Goal: Information Seeking & Learning: Learn about a topic

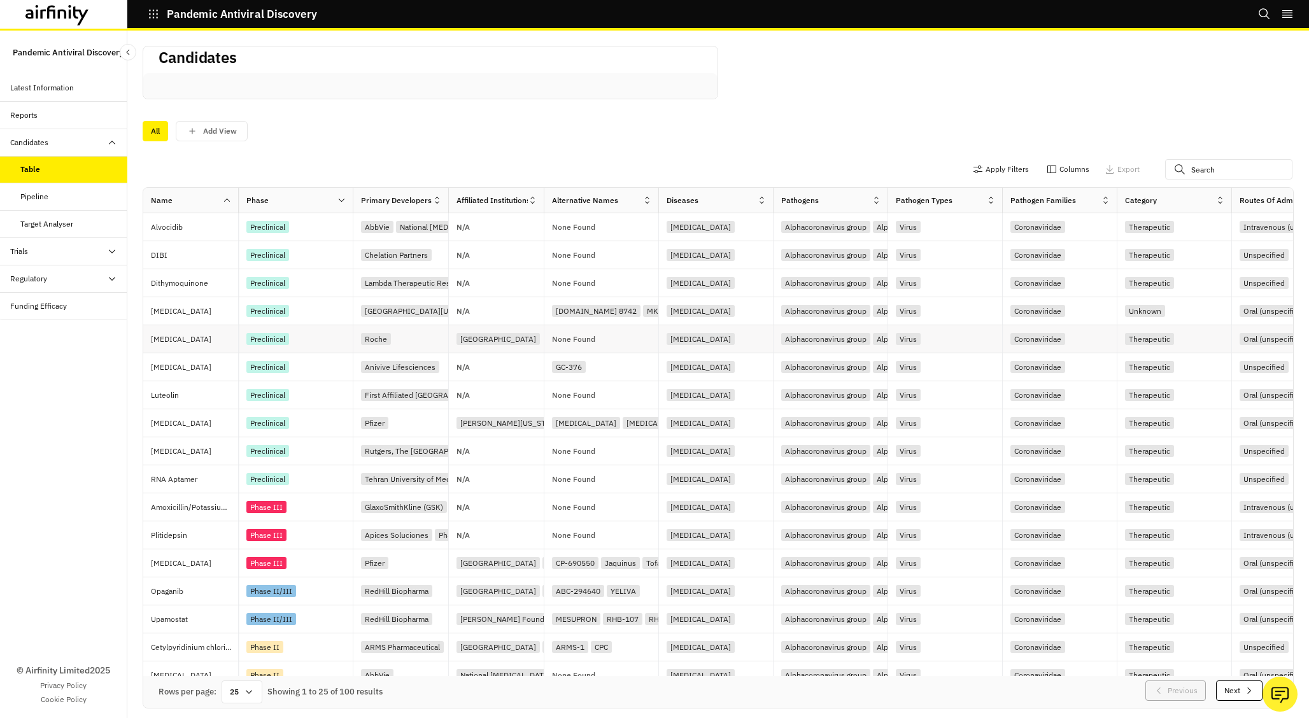
click at [211, 335] on p "Erlotinib" at bounding box center [194, 339] width 87 height 13
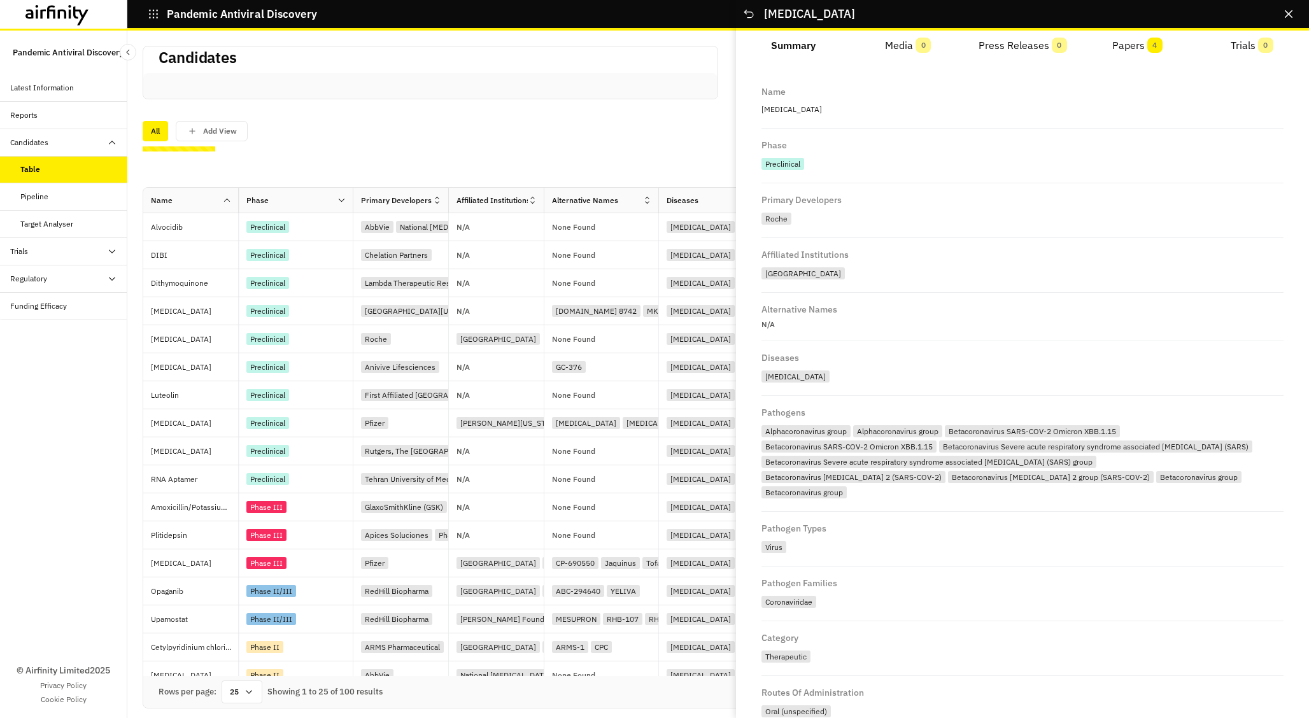
click at [1130, 45] on button "Papers 4" at bounding box center [1137, 46] width 115 height 31
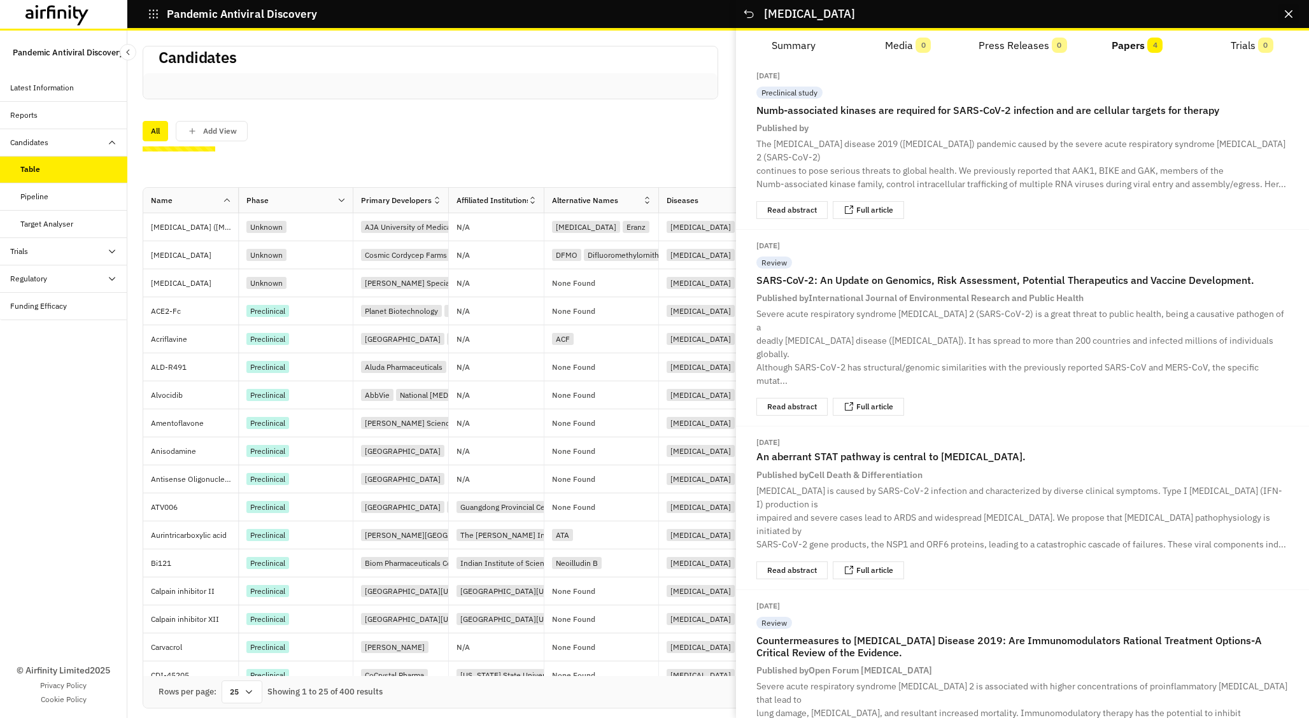
click at [1292, 18] on button "Close" at bounding box center [1288, 14] width 20 height 20
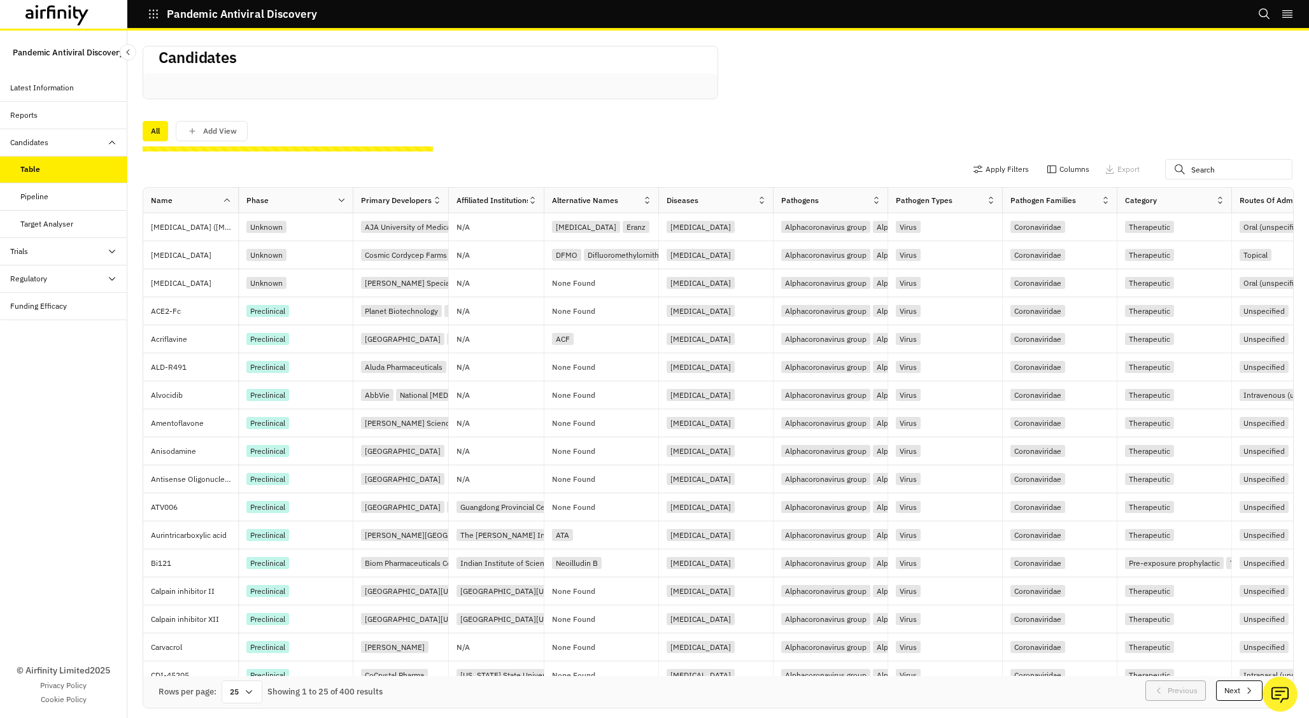
click at [72, 145] on div "Candidates" at bounding box center [68, 142] width 117 height 11
click at [83, 144] on div "Candidates" at bounding box center [68, 142] width 117 height 11
click at [79, 247] on div "Trials" at bounding box center [68, 251] width 117 height 11
click at [80, 252] on div "Trials" at bounding box center [68, 251] width 117 height 11
click at [81, 279] on div "Regulatory" at bounding box center [68, 278] width 117 height 11
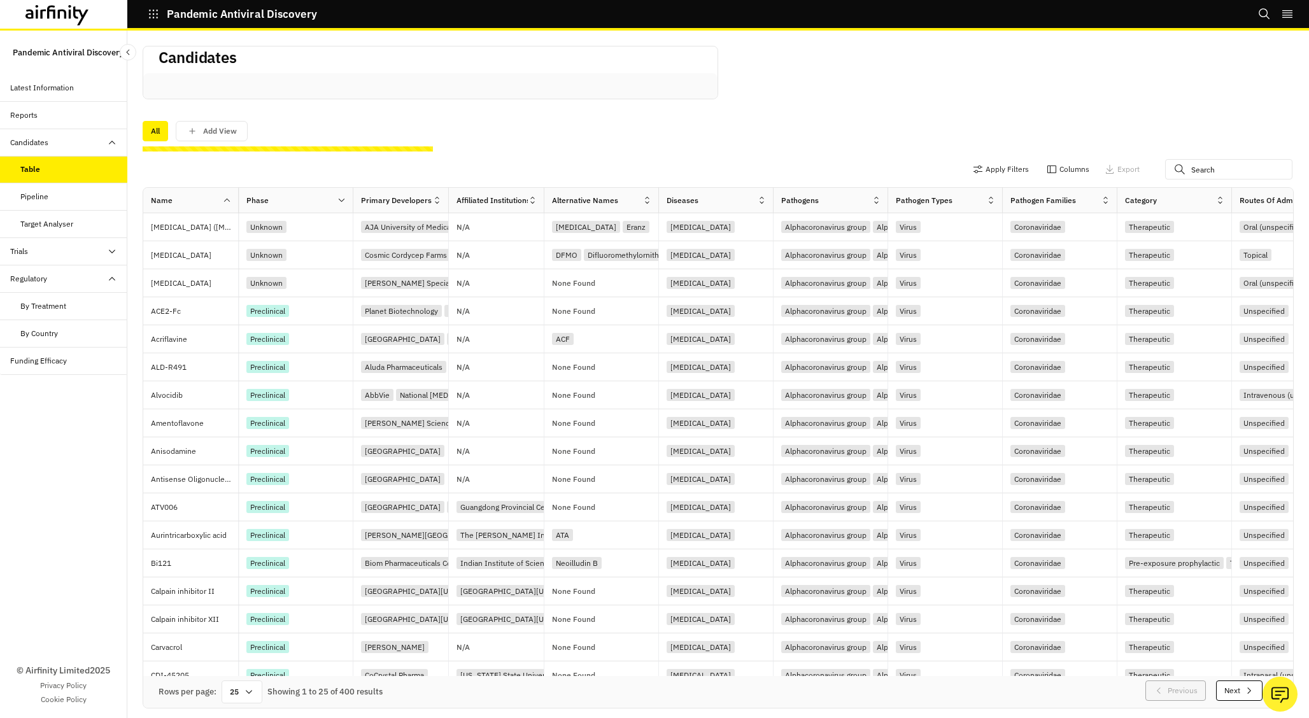
click at [81, 279] on div "Regulatory" at bounding box center [68, 278] width 117 height 11
click at [88, 138] on div "Candidates" at bounding box center [68, 142] width 117 height 11
click at [95, 161] on div "Trials" at bounding box center [63, 170] width 127 height 27
click at [101, 168] on div "Trials" at bounding box center [68, 169] width 117 height 11
click at [90, 143] on div "Candidates" at bounding box center [68, 142] width 117 height 11
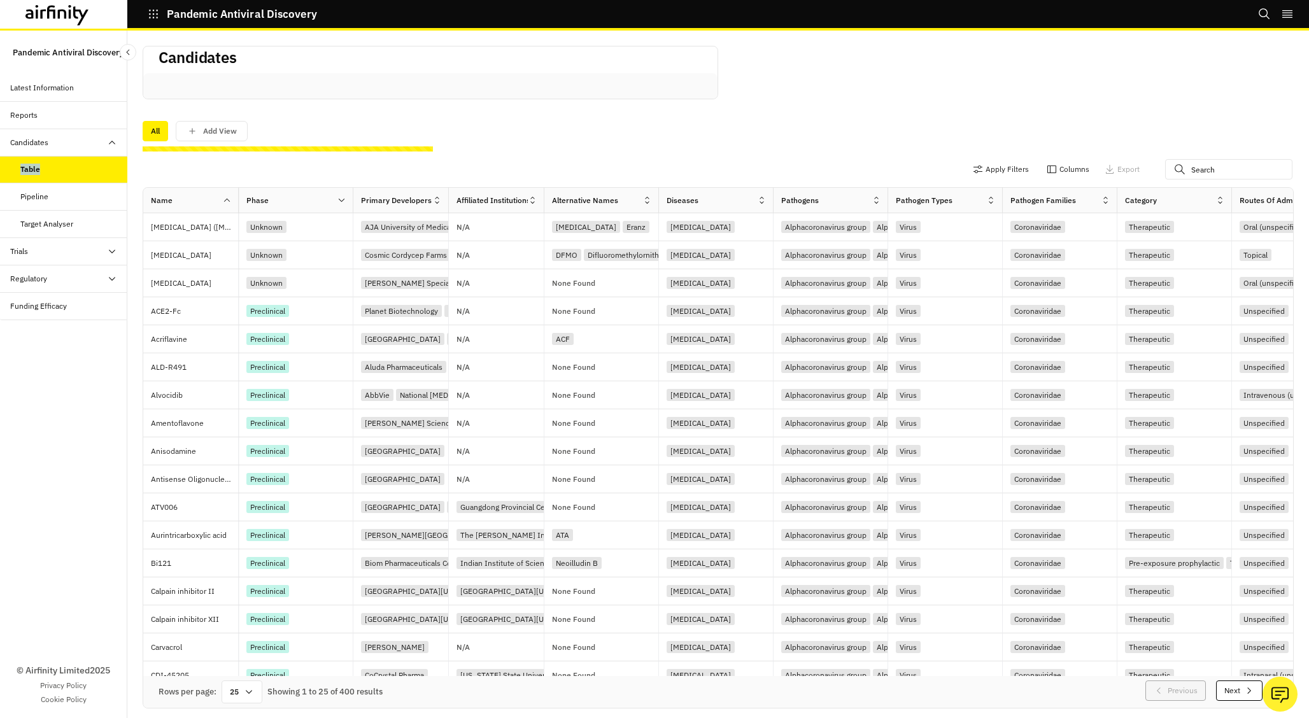
click at [90, 143] on div "Candidates" at bounding box center [68, 142] width 117 height 11
click at [93, 174] on div "Trials" at bounding box center [68, 169] width 117 height 11
click at [92, 163] on div "Trials" at bounding box center [63, 170] width 127 height 27
click at [90, 196] on div "Regulatory" at bounding box center [68, 197] width 117 height 11
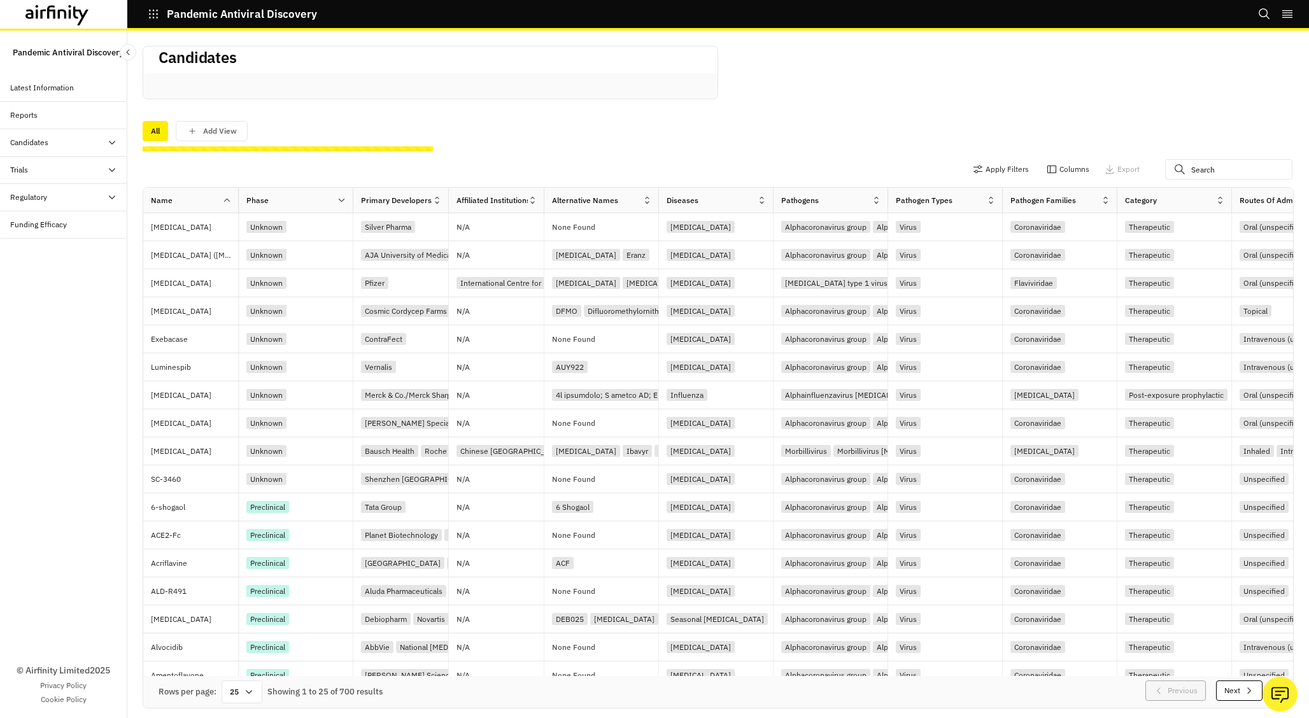
click at [98, 142] on div "Candidates" at bounding box center [68, 142] width 117 height 11
click at [101, 158] on div "Trials" at bounding box center [63, 170] width 127 height 27
click at [102, 163] on div "Trials" at bounding box center [63, 170] width 127 height 27
click at [102, 133] on div "Candidates" at bounding box center [63, 142] width 127 height 27
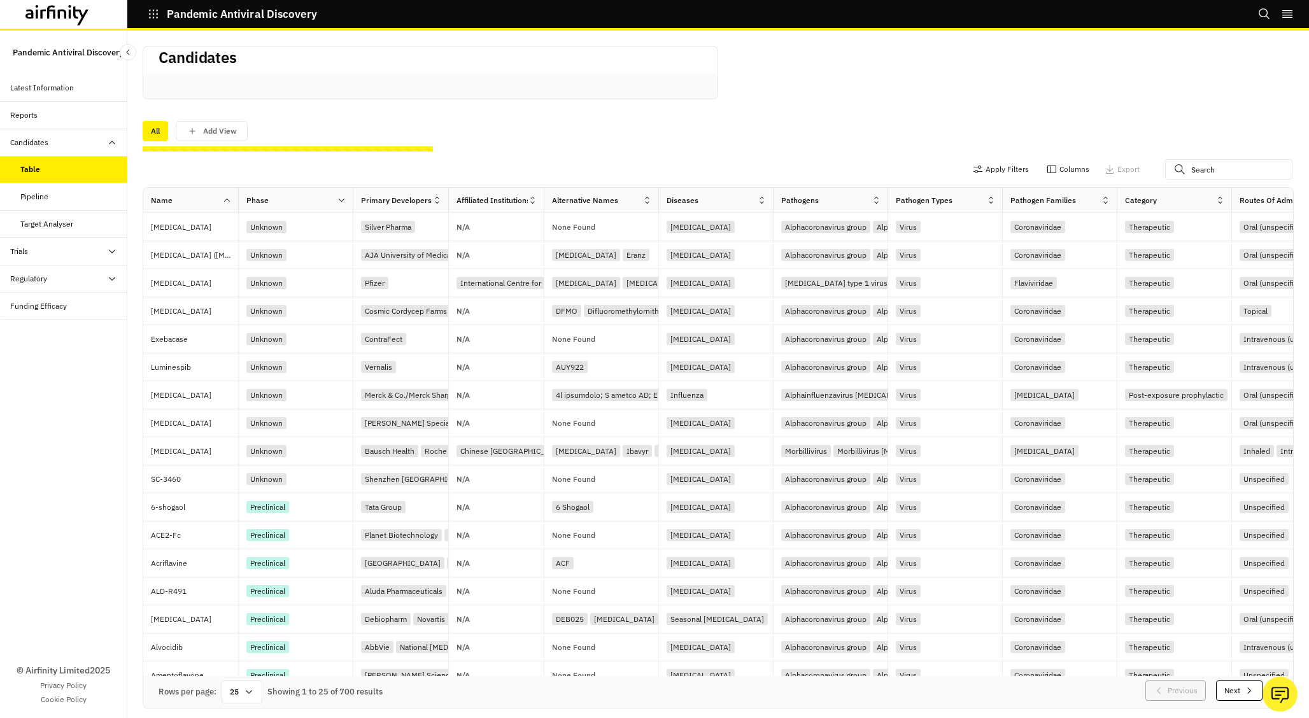
click at [102, 134] on div "Candidates" at bounding box center [63, 142] width 127 height 27
click at [101, 206] on div "Regulatory" at bounding box center [63, 197] width 127 height 27
click at [101, 203] on div "Regulatory" at bounding box center [68, 197] width 117 height 11
click at [88, 146] on div "Candidates" at bounding box center [68, 142] width 117 height 11
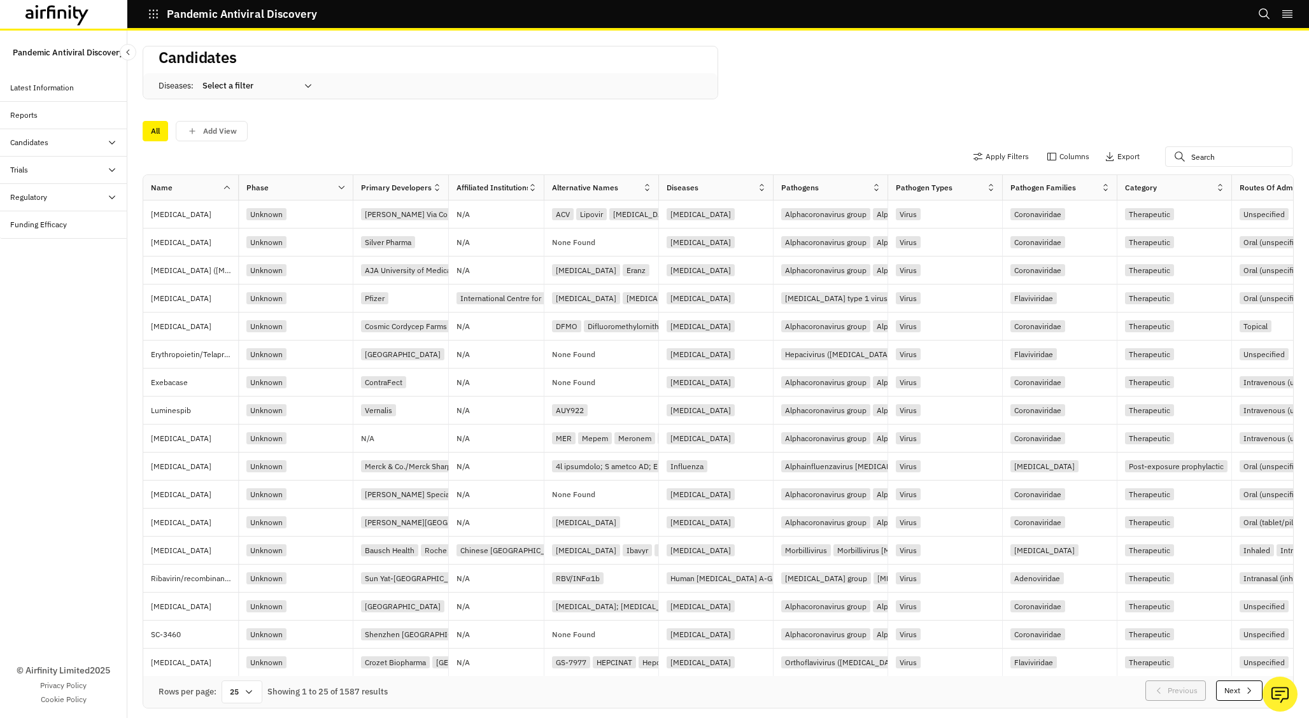
click at [416, 138] on div "All Add View" at bounding box center [718, 131] width 1151 height 20
click at [345, 187] on icon at bounding box center [342, 188] width 10 height 10
click at [310, 243] on div "Sort Ascending" at bounding box center [287, 246] width 131 height 29
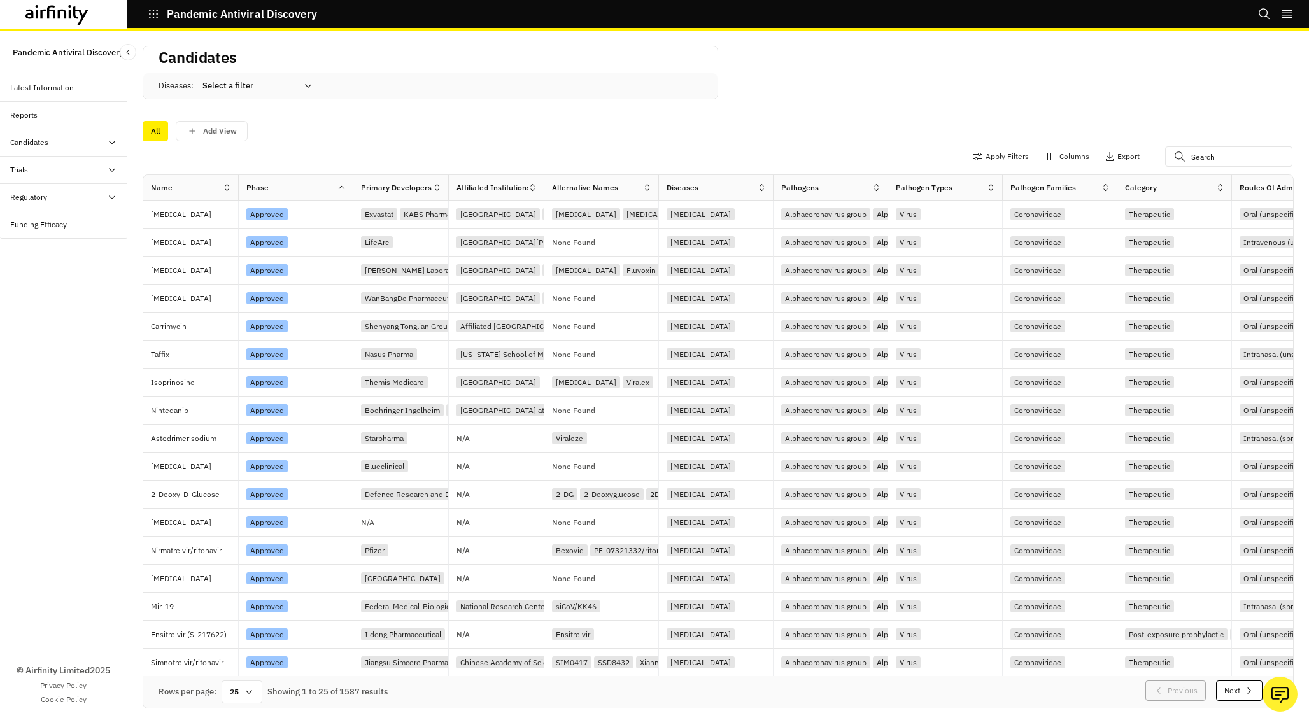
click at [358, 141] on div "Apply Filters Columns Export" at bounding box center [718, 157] width 1151 height 33
click at [345, 188] on icon at bounding box center [342, 188] width 10 height 10
click at [448, 136] on div "All Add View" at bounding box center [718, 131] width 1151 height 20
click at [341, 192] on icon at bounding box center [342, 188] width 10 height 10
click at [318, 272] on div "Sort Descending" at bounding box center [287, 274] width 131 height 29
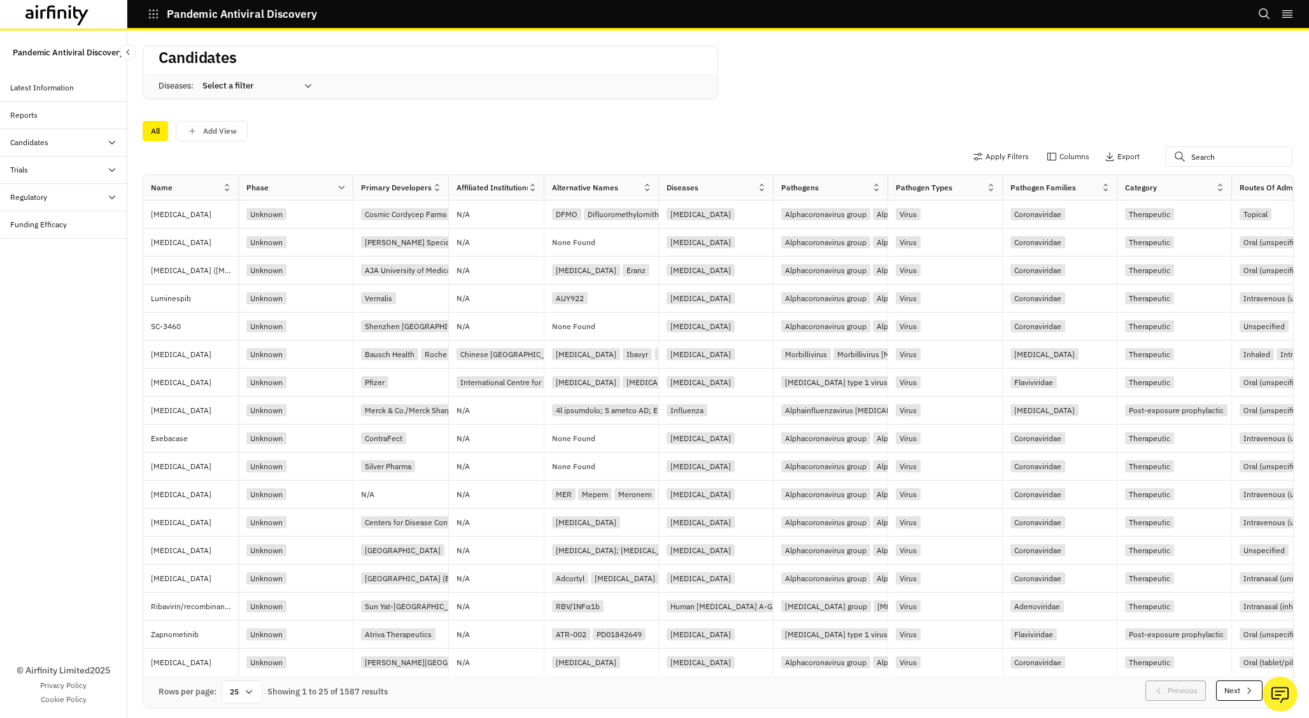
click at [344, 191] on icon at bounding box center [342, 188] width 10 height 10
click at [313, 244] on div "Sort Ascending" at bounding box center [287, 246] width 131 height 29
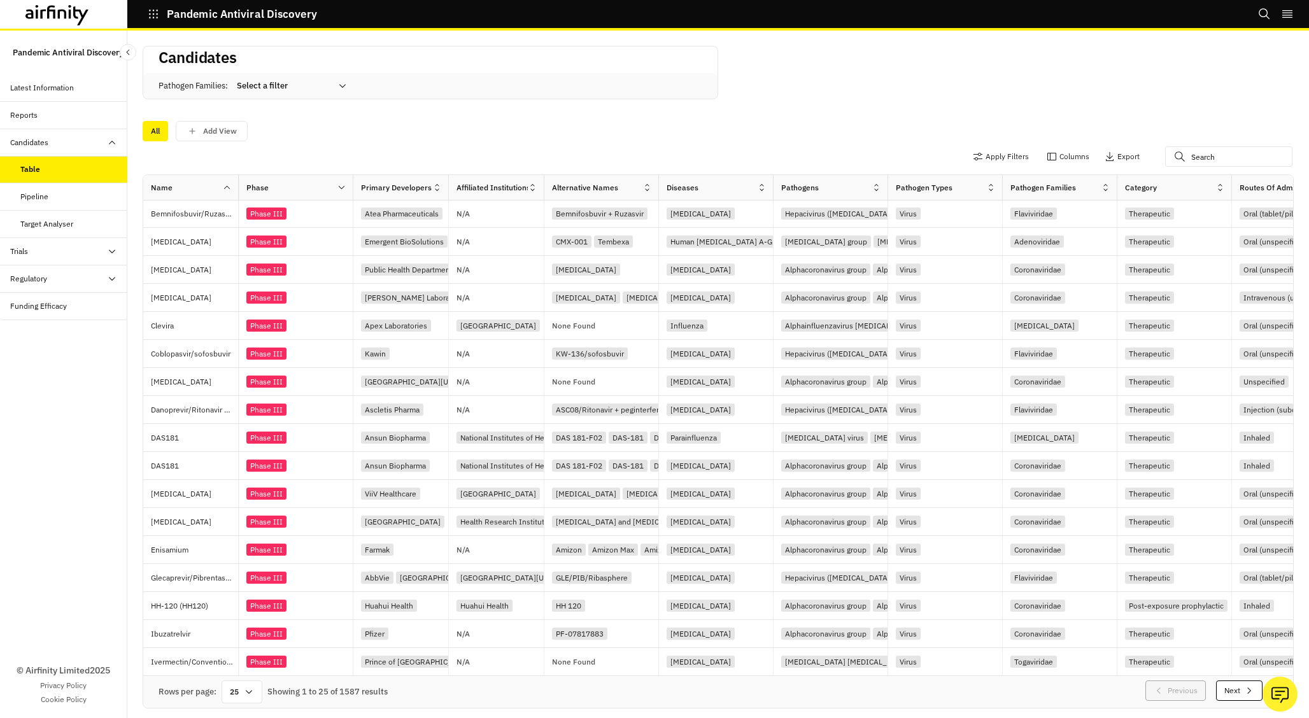
scroll to position [3, 0]
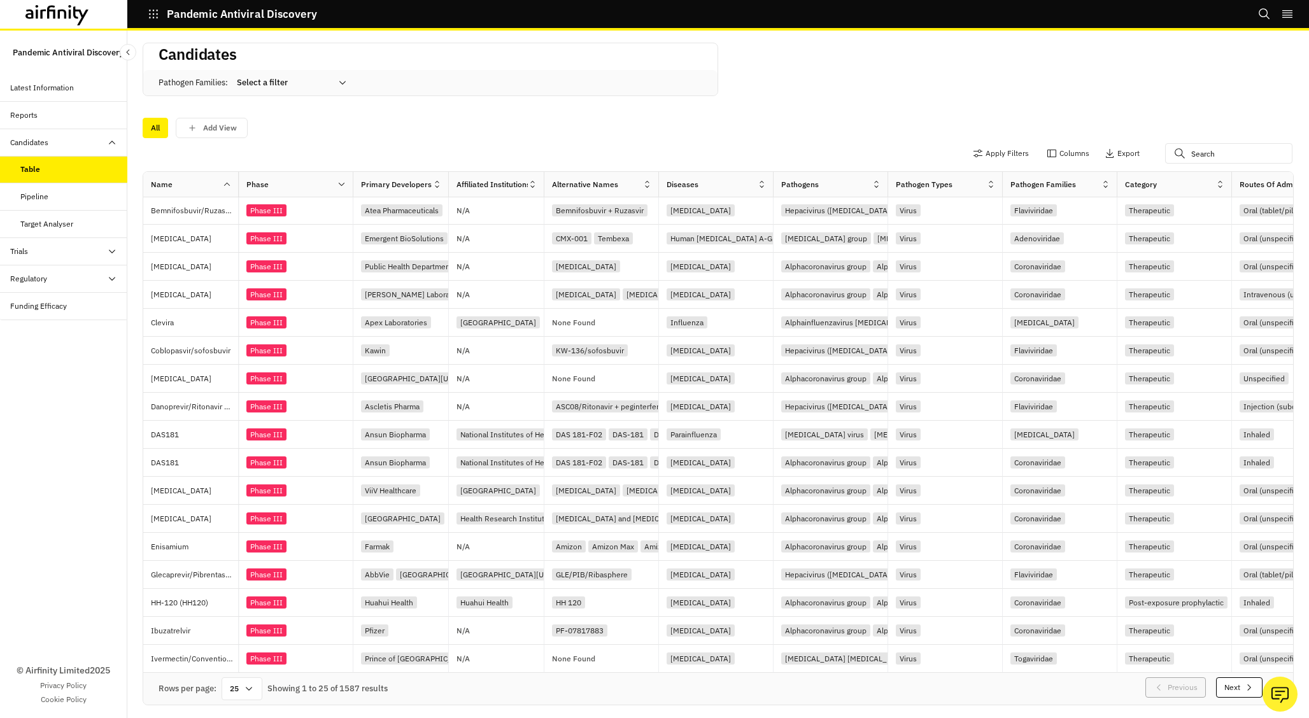
click at [1244, 686] on icon "button" at bounding box center [1249, 687] width 10 height 10
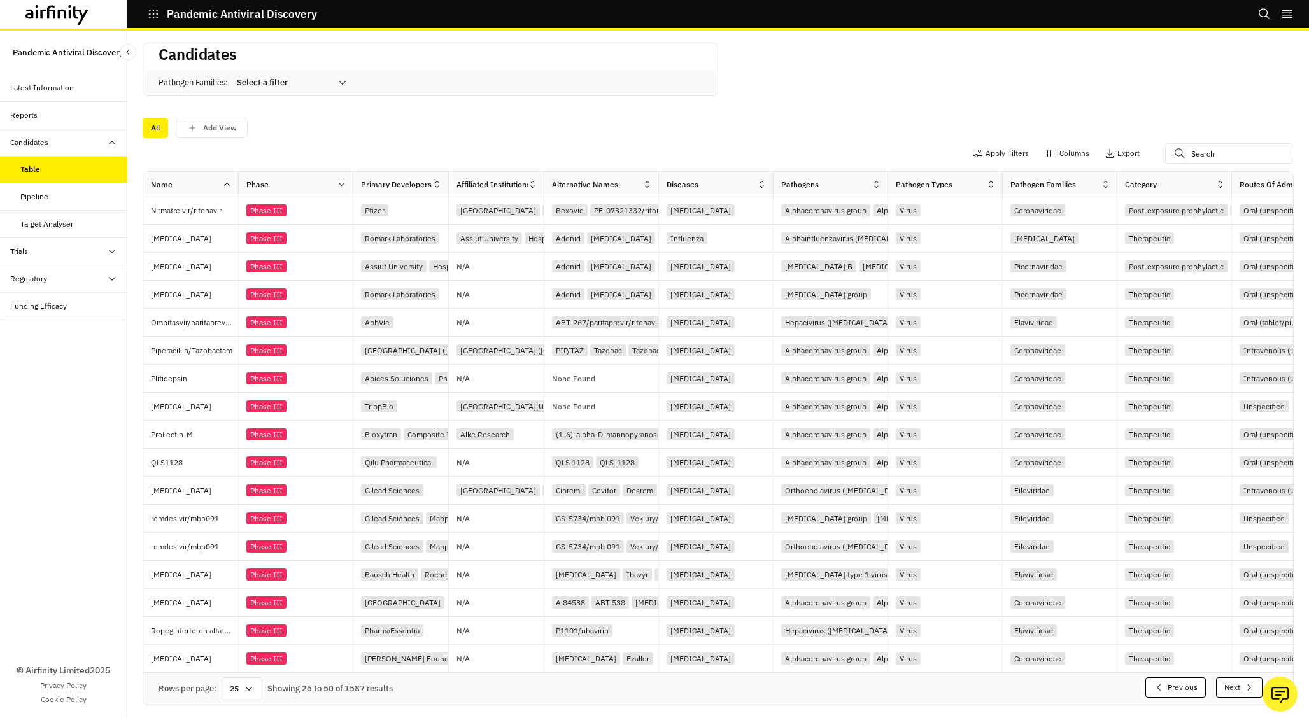
click at [1244, 686] on icon "button" at bounding box center [1249, 687] width 10 height 10
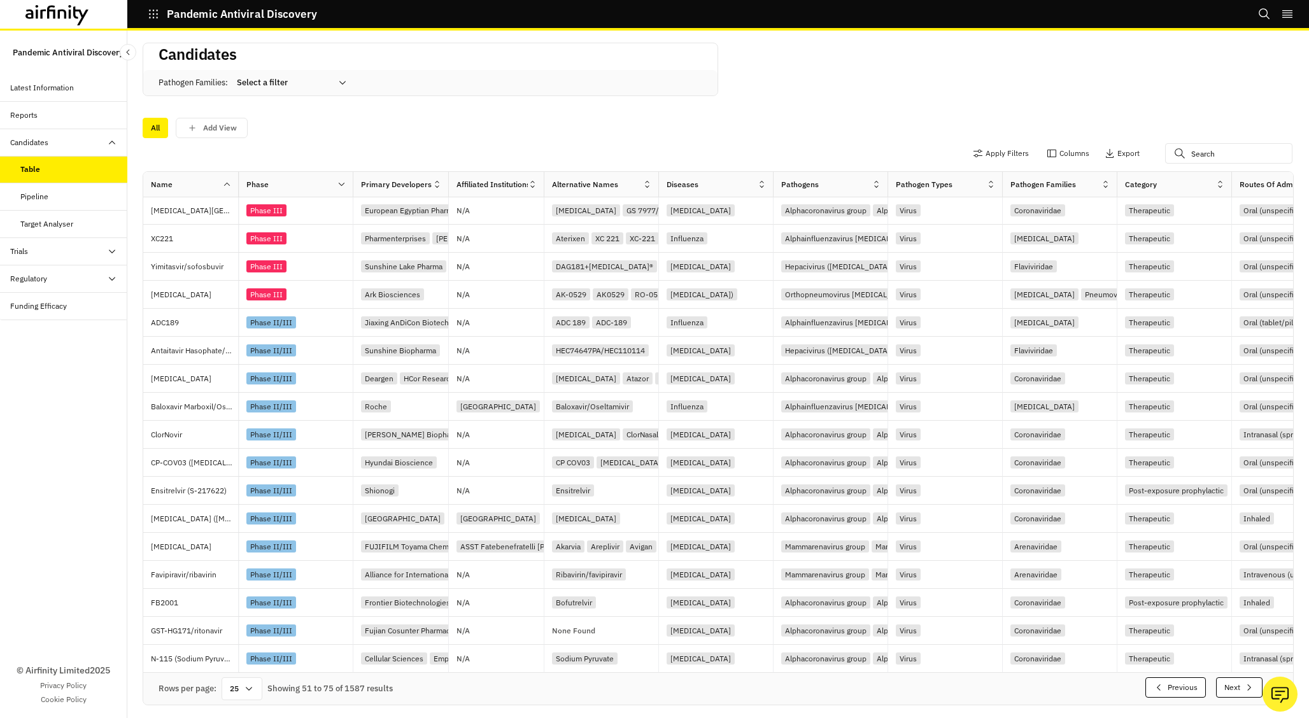
click at [1244, 686] on icon "button" at bounding box center [1249, 687] width 10 height 10
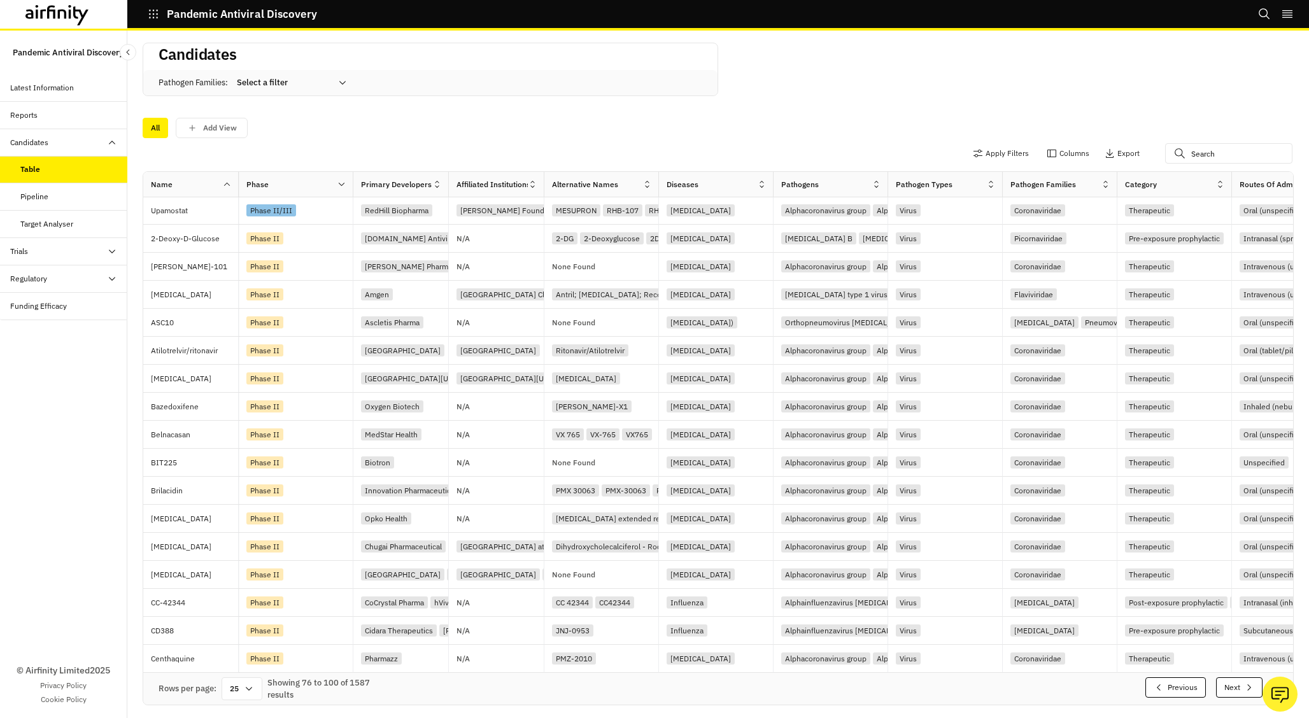
click at [1244, 686] on icon "button" at bounding box center [1249, 687] width 10 height 10
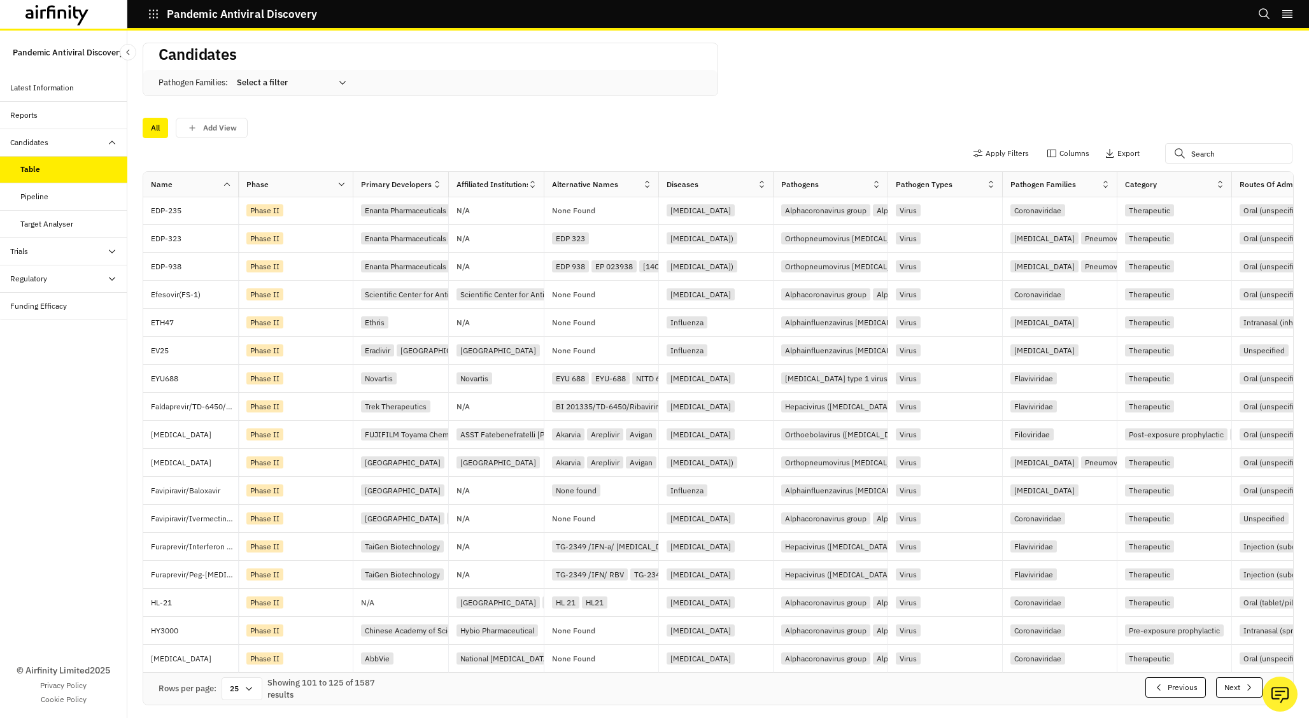
click at [1244, 686] on icon "button" at bounding box center [1249, 687] width 10 height 10
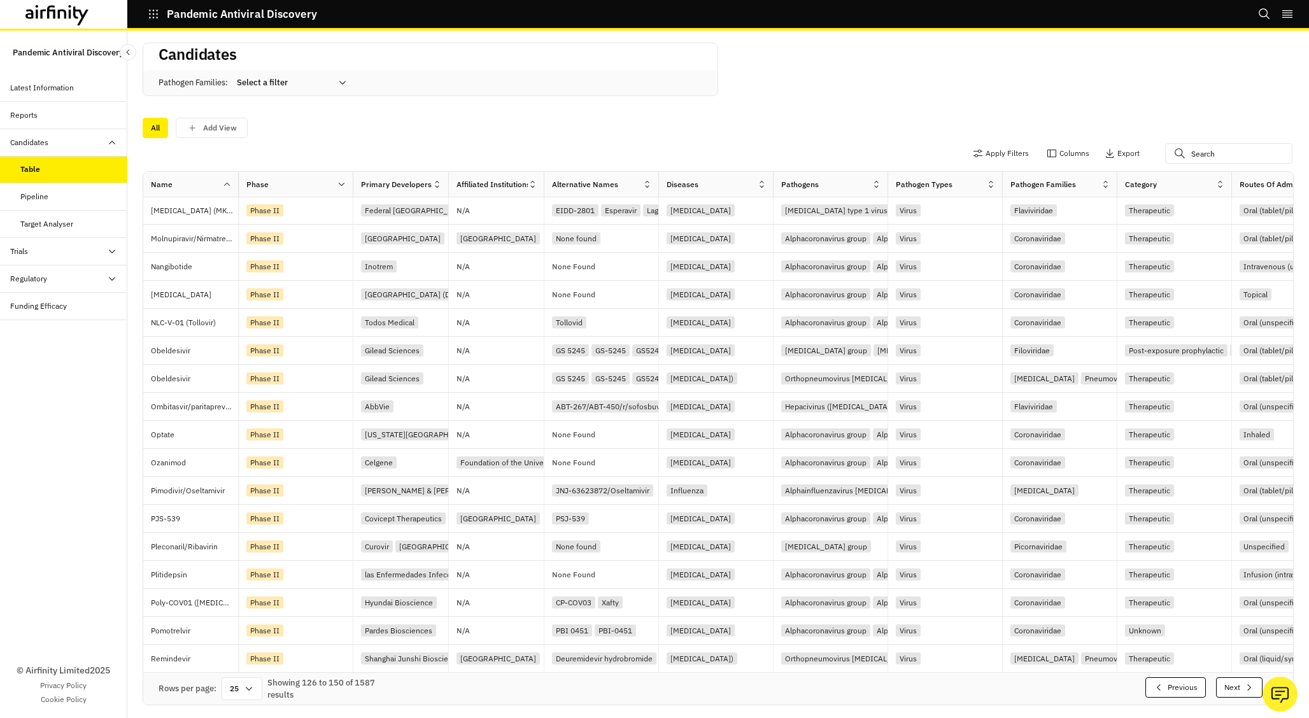
click at [1244, 686] on icon "button" at bounding box center [1249, 687] width 10 height 10
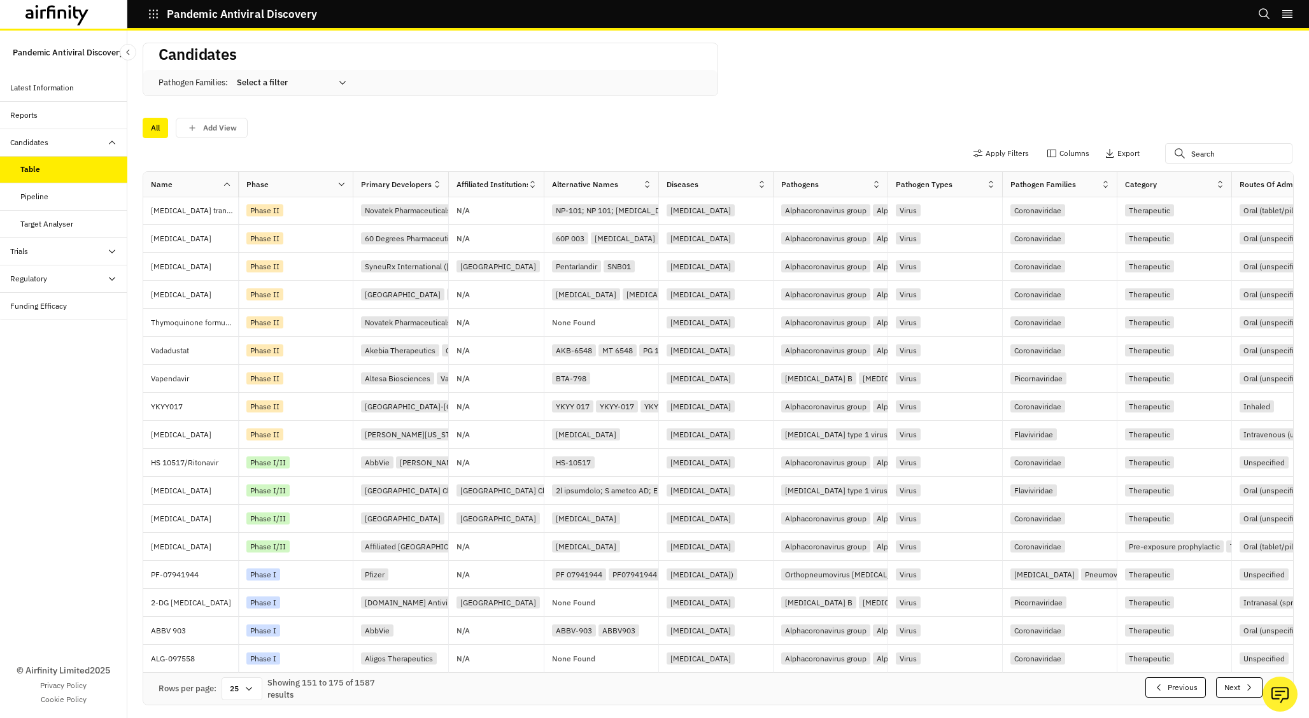
click at [1244, 686] on icon "button" at bounding box center [1249, 687] width 10 height 10
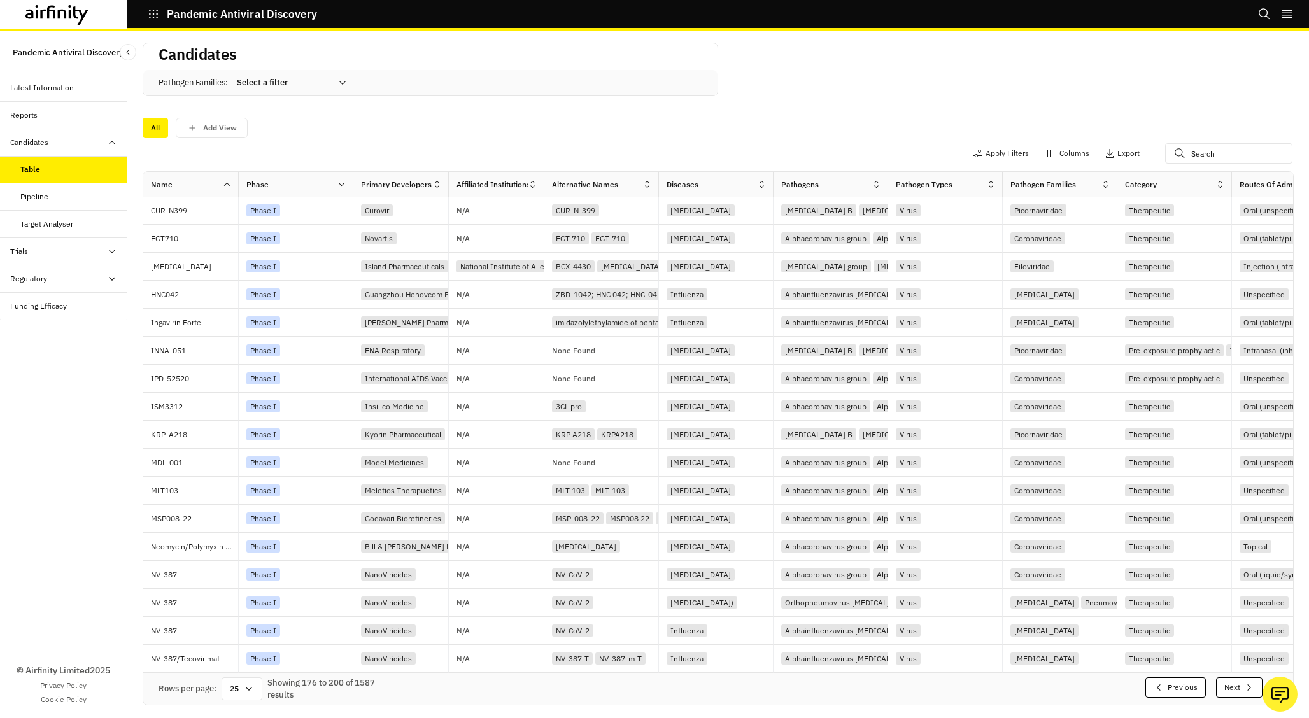
click at [1244, 686] on icon "button" at bounding box center [1249, 687] width 10 height 10
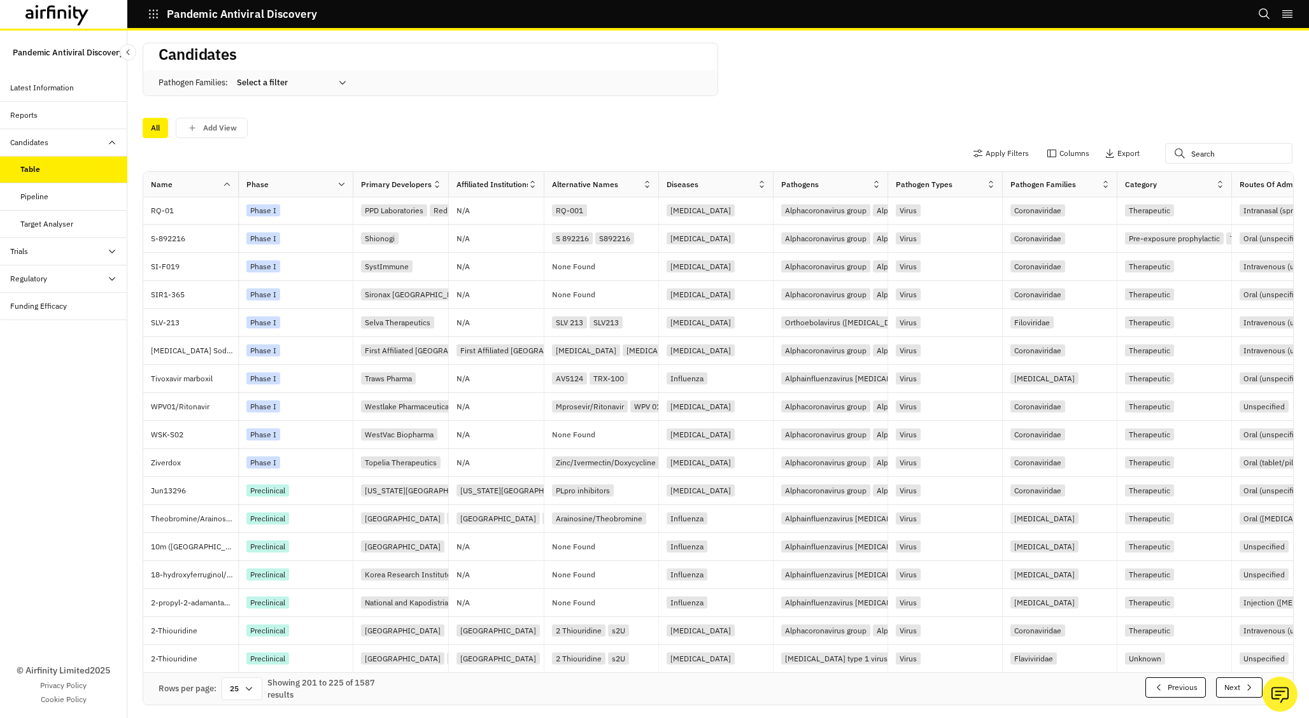
click at [1244, 686] on icon "button" at bounding box center [1249, 687] width 10 height 10
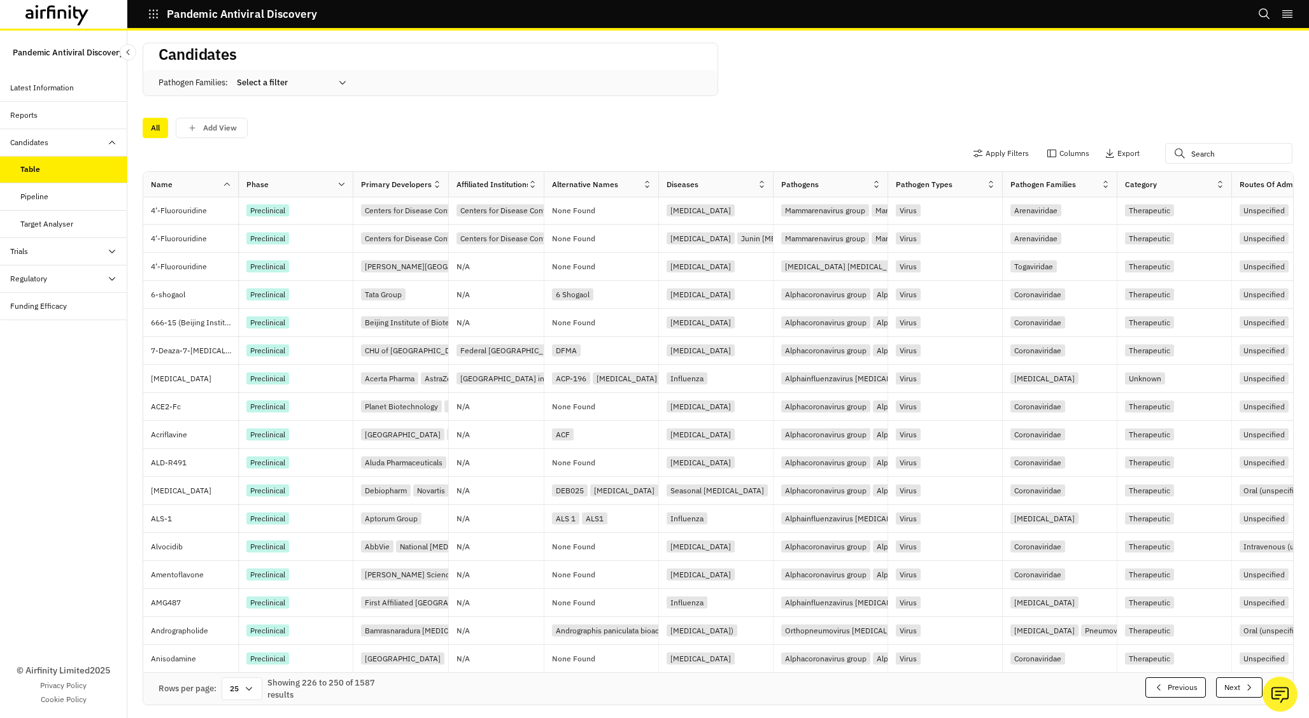
click at [1244, 686] on icon "button" at bounding box center [1249, 687] width 10 height 10
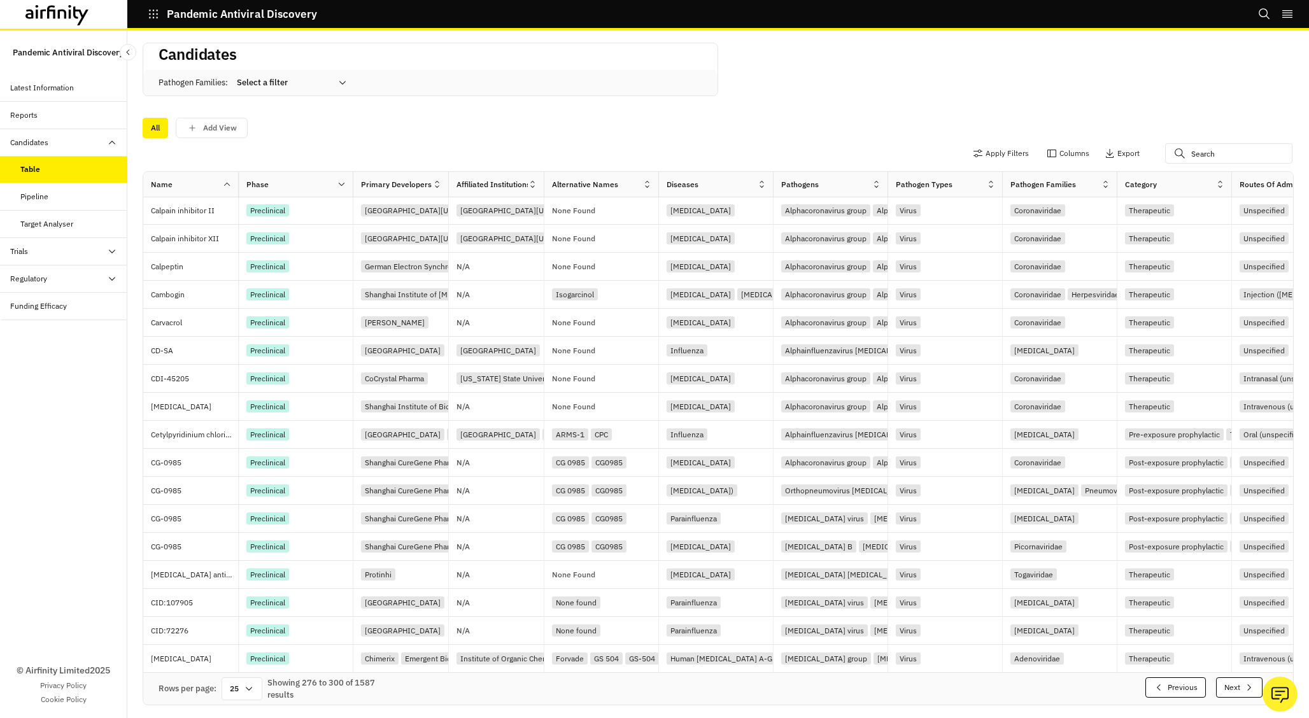
click at [1244, 686] on icon "button" at bounding box center [1249, 687] width 10 height 10
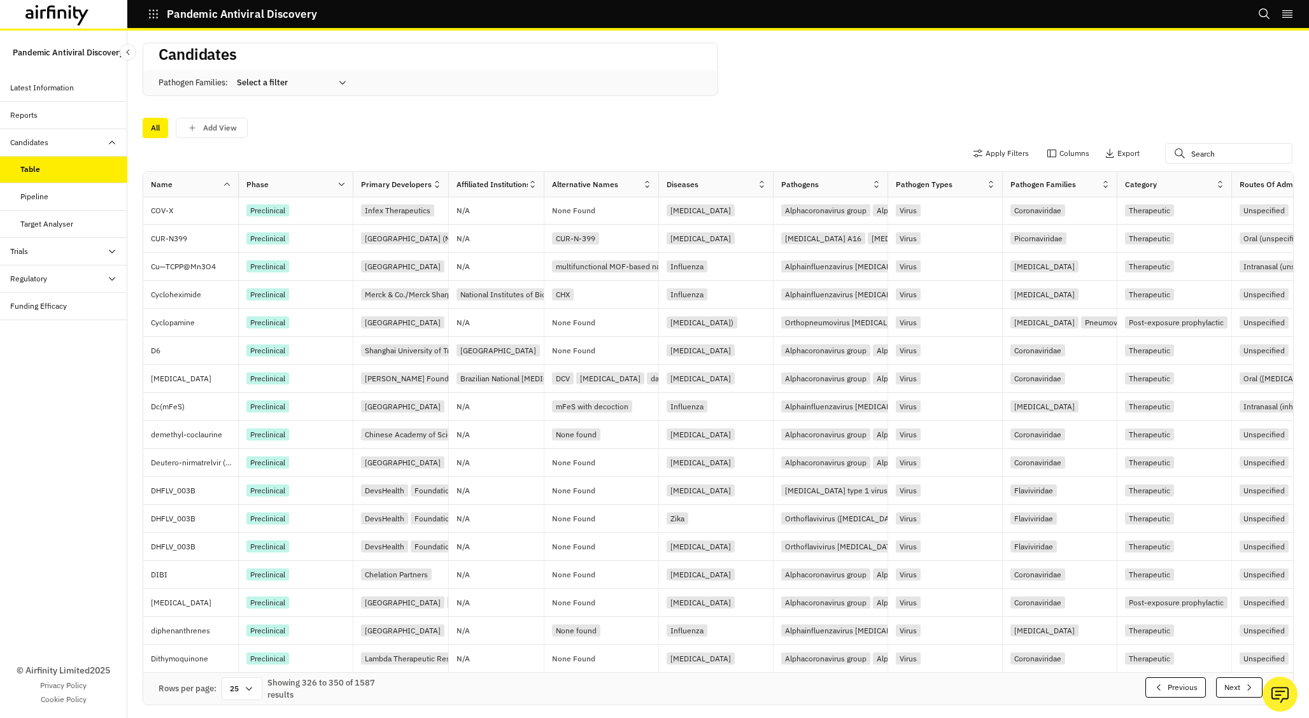
click at [1244, 686] on icon "button" at bounding box center [1249, 687] width 10 height 10
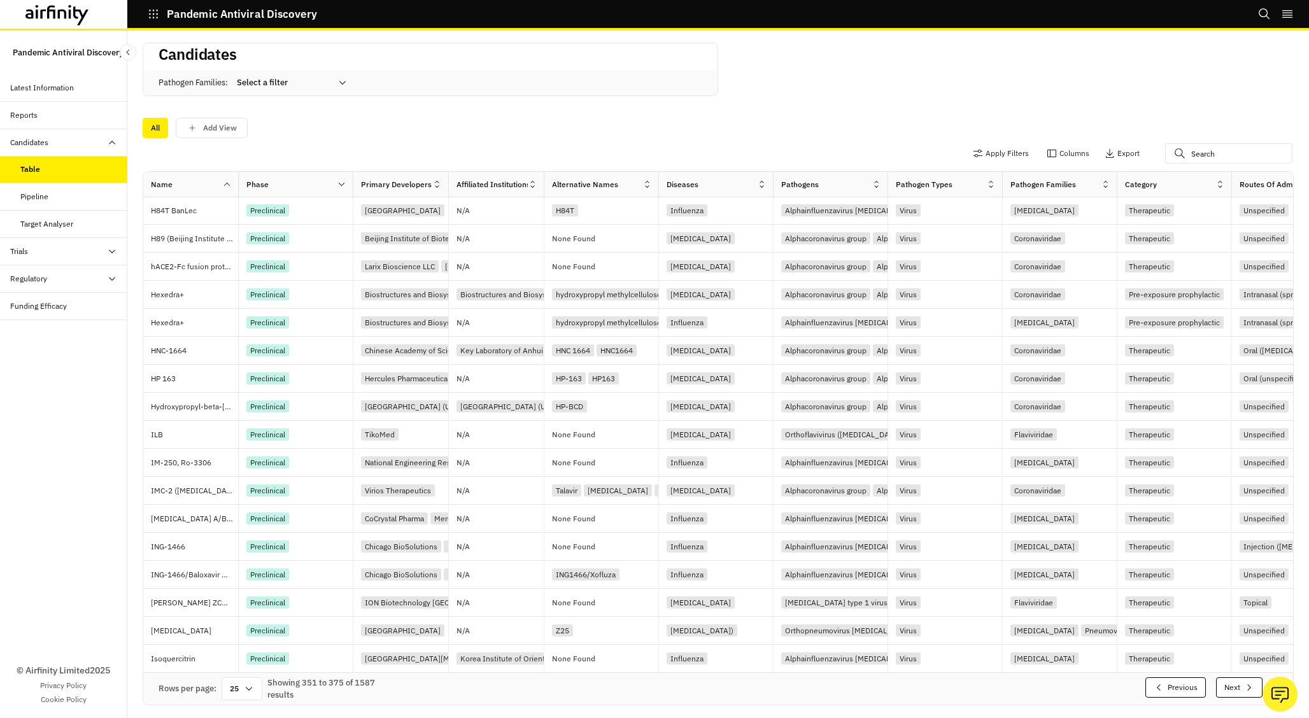
click at [1244, 686] on icon "button" at bounding box center [1249, 687] width 10 height 10
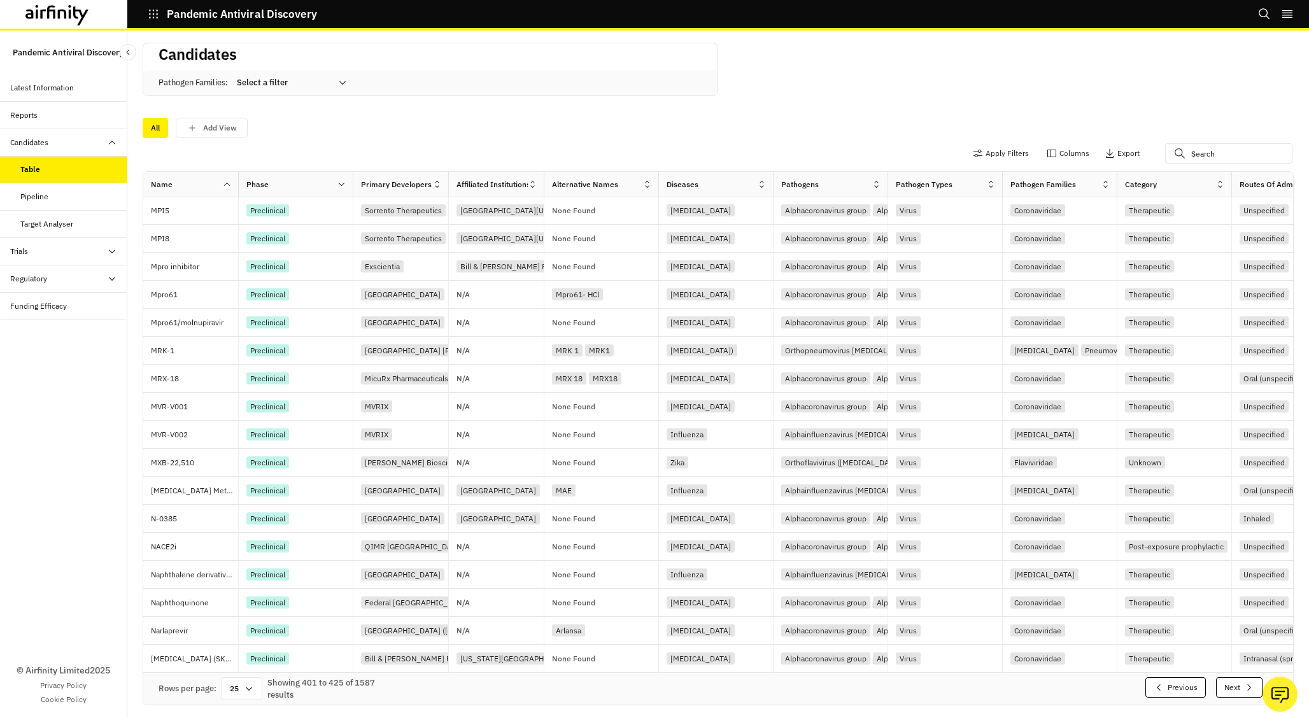
click at [1244, 686] on icon "button" at bounding box center [1249, 687] width 10 height 10
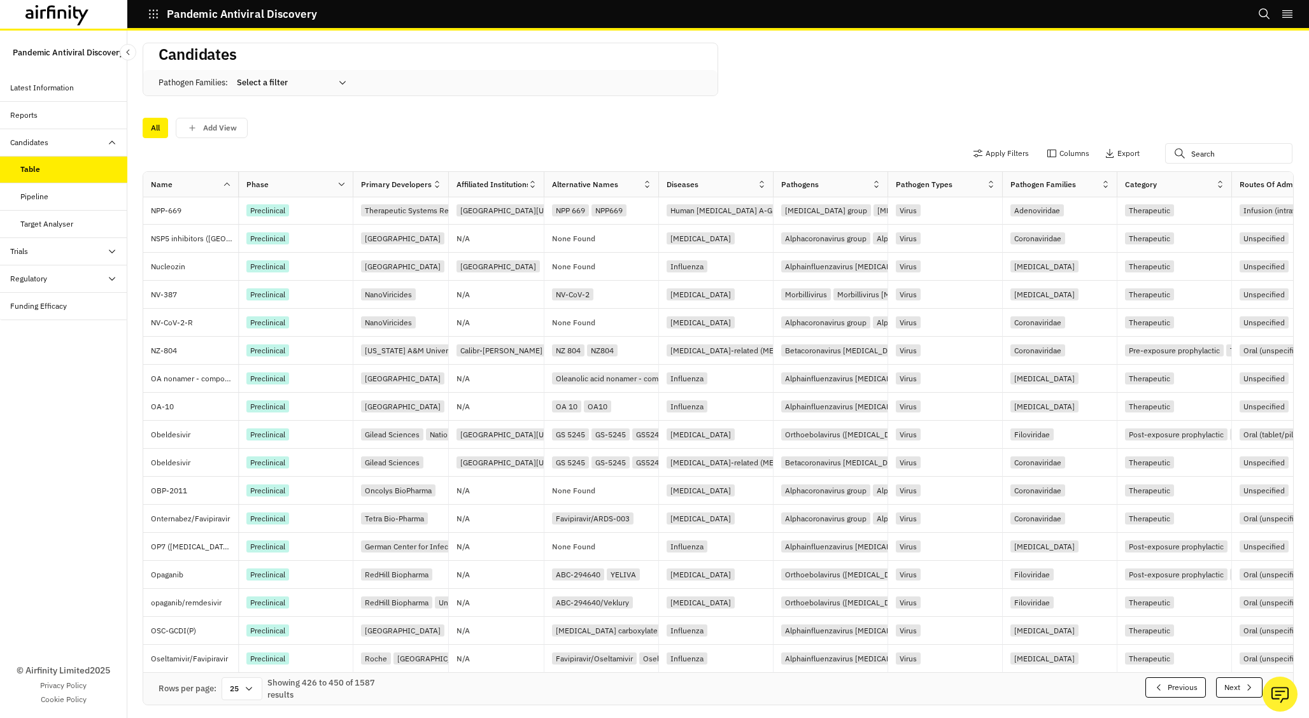
click at [1244, 686] on icon "button" at bounding box center [1249, 687] width 10 height 10
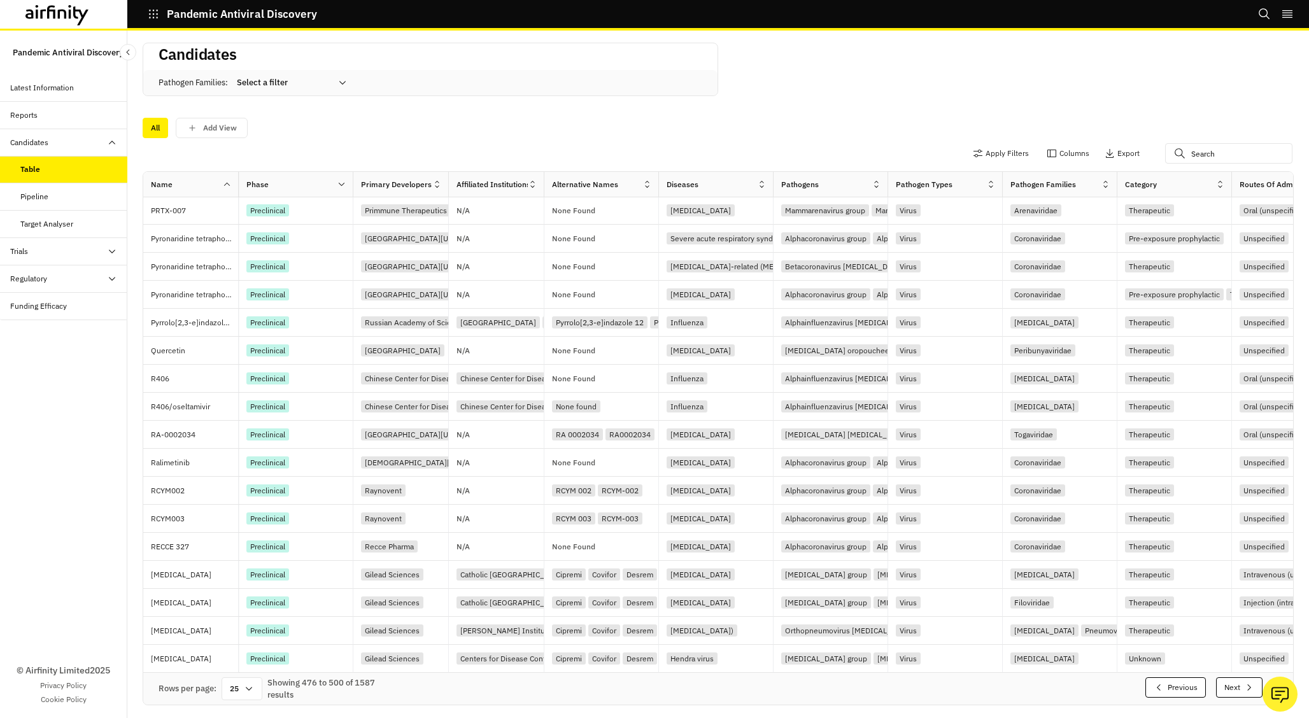
click at [1244, 686] on icon "button" at bounding box center [1249, 687] width 10 height 10
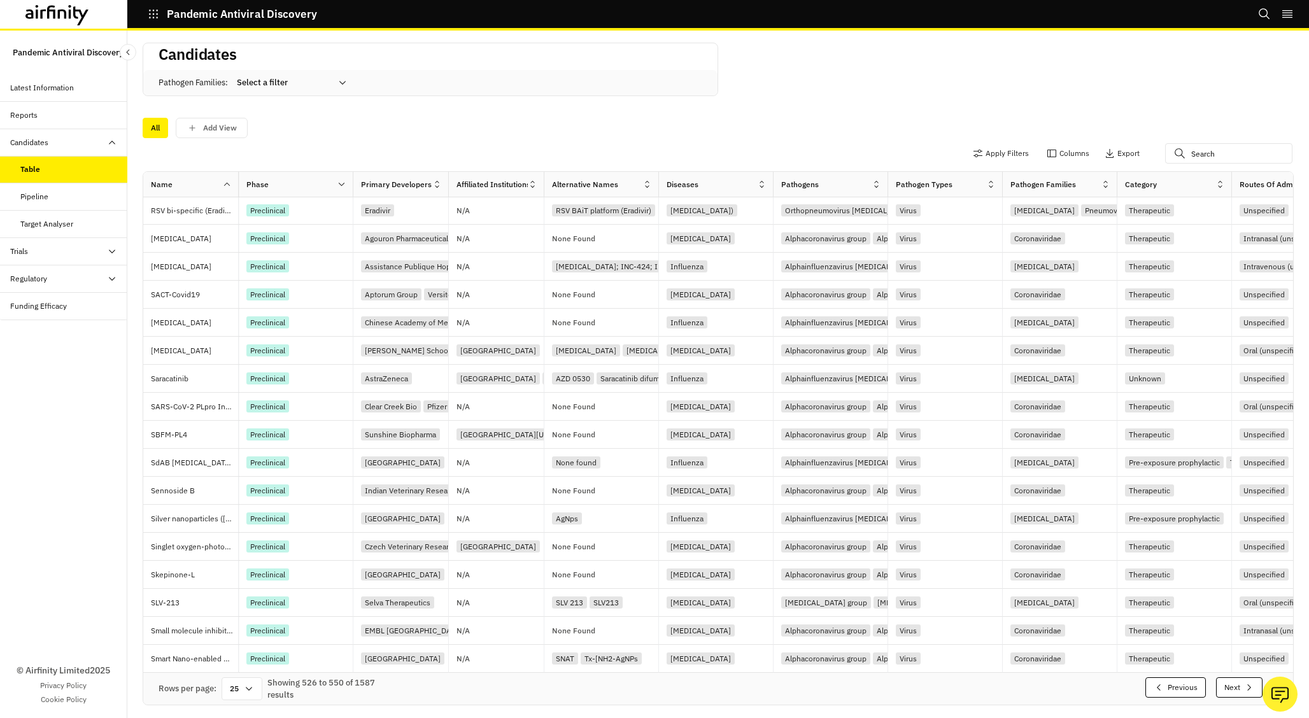
click at [1244, 686] on icon "button" at bounding box center [1249, 687] width 10 height 10
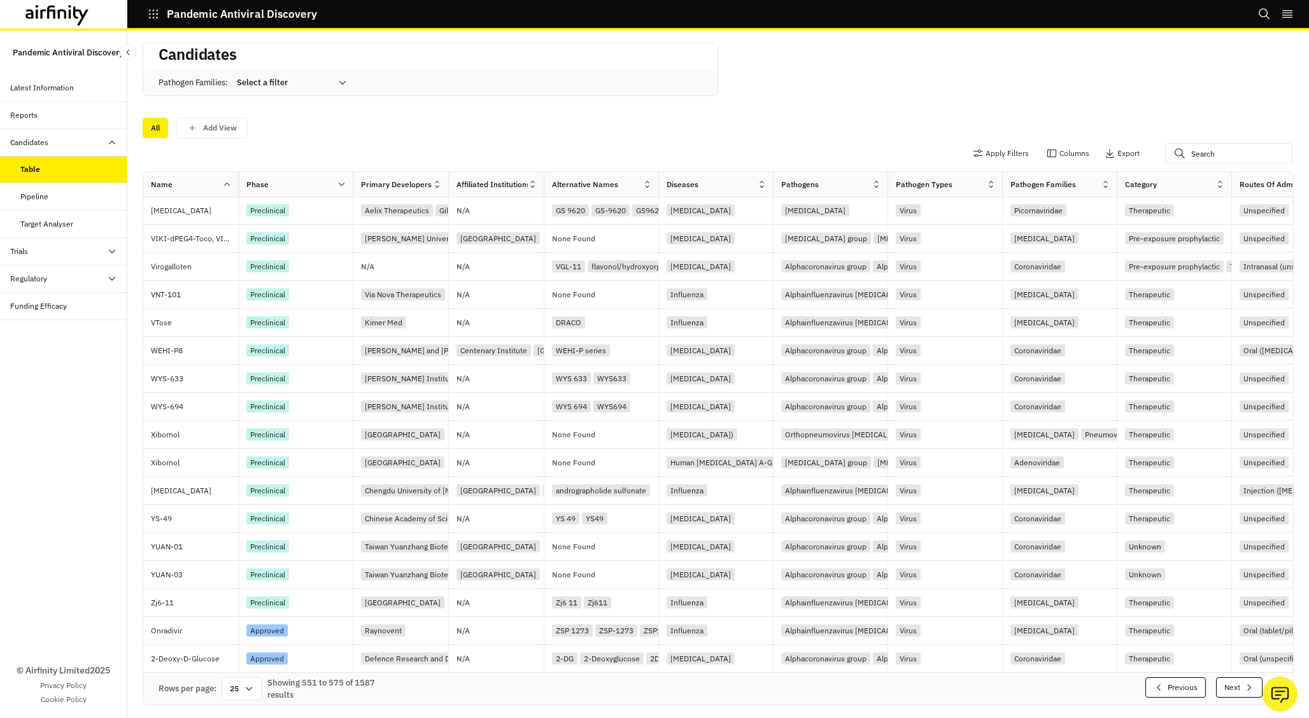
click at [1244, 686] on icon "button" at bounding box center [1249, 687] width 10 height 10
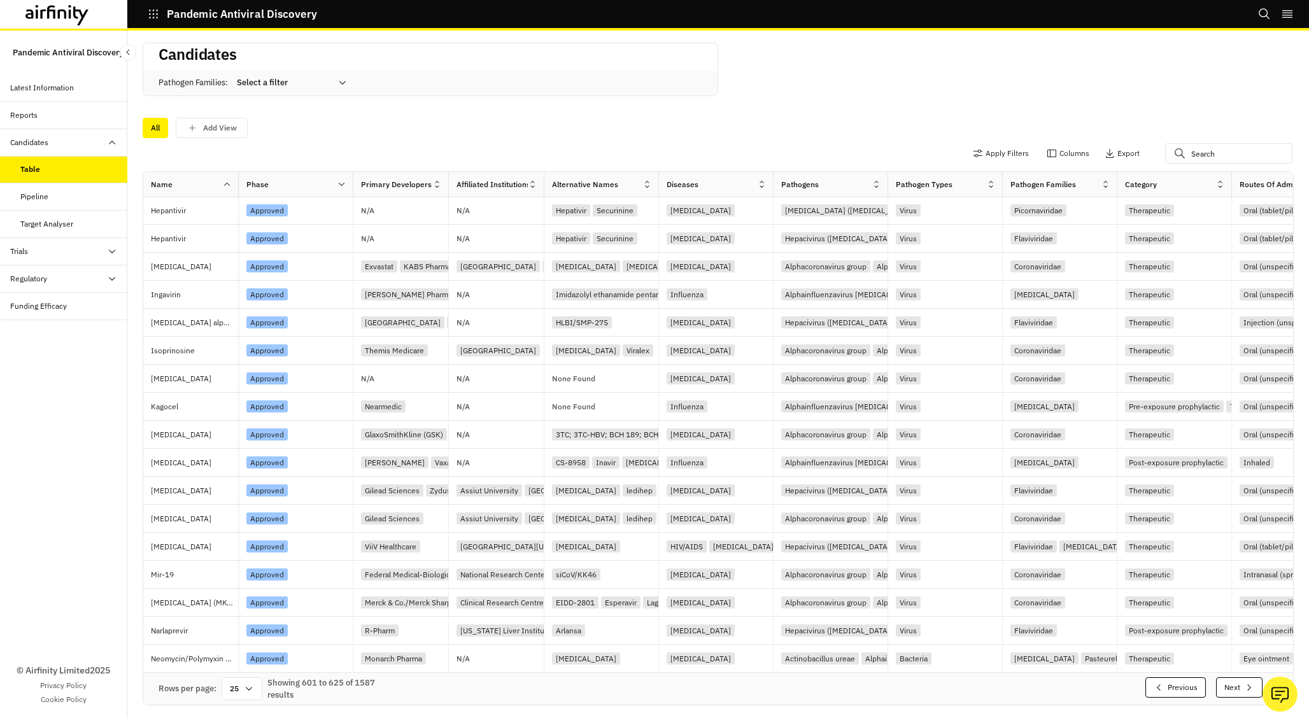
click at [1244, 686] on icon "button" at bounding box center [1249, 687] width 10 height 10
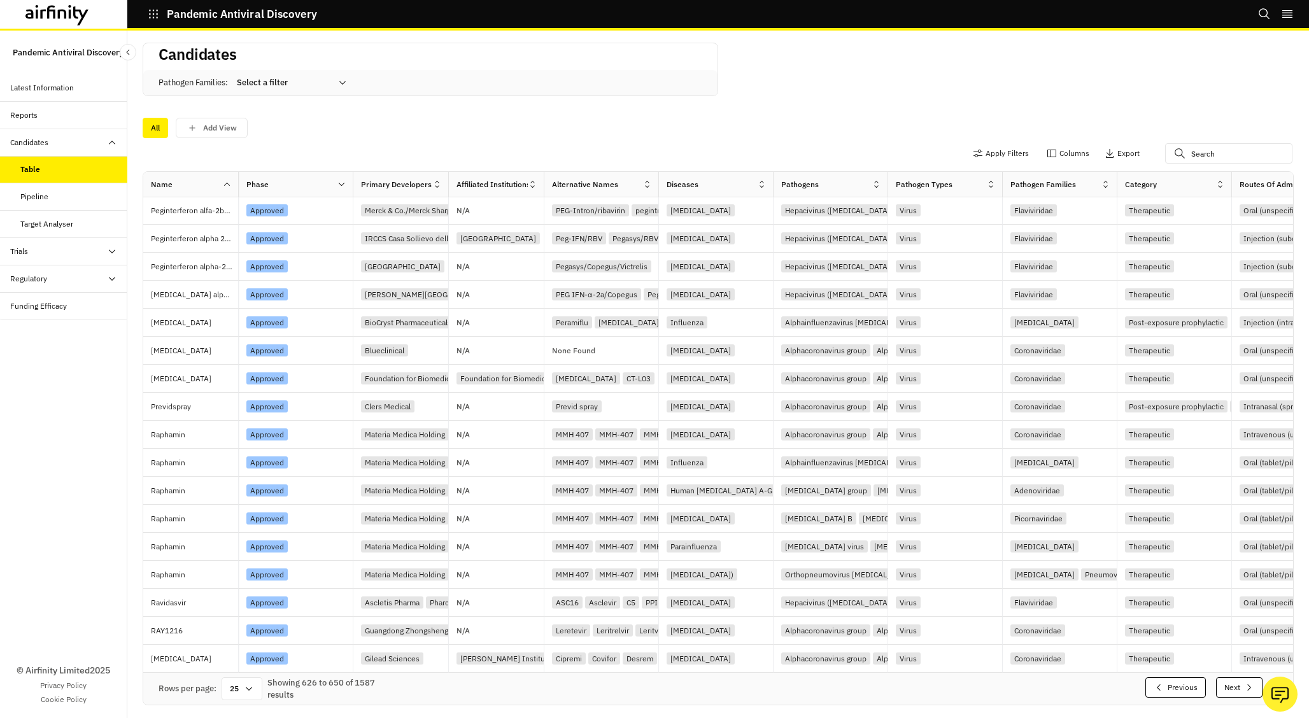
click at [1244, 686] on icon "button" at bounding box center [1249, 687] width 10 height 10
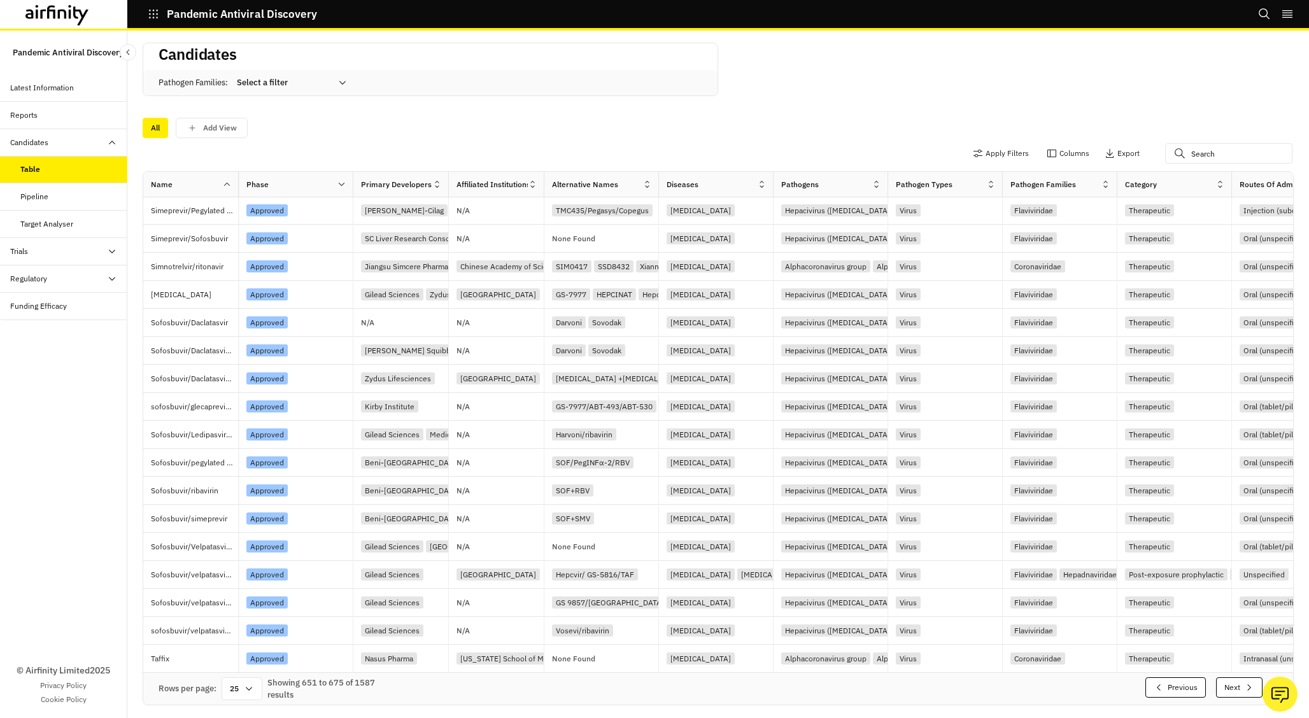
click at [159, 15] on button "Pandemic Antiviral Discovery" at bounding box center [232, 14] width 169 height 22
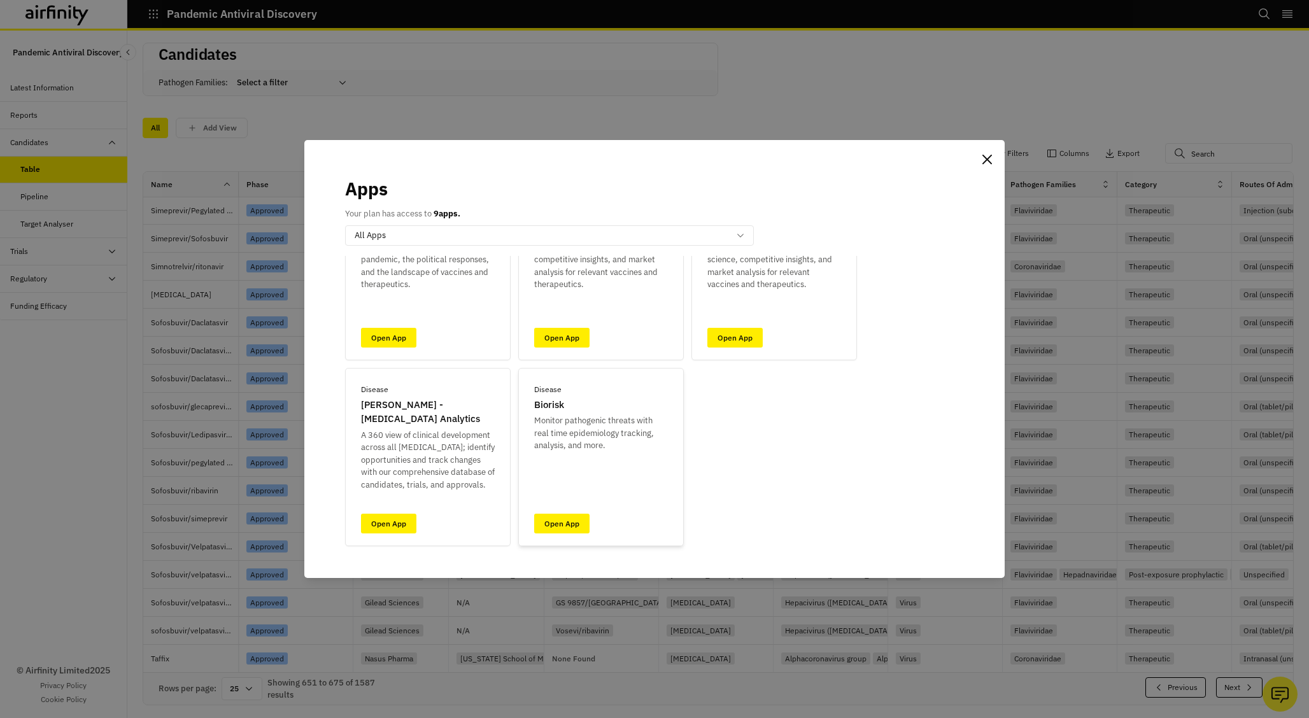
scroll to position [110, 0]
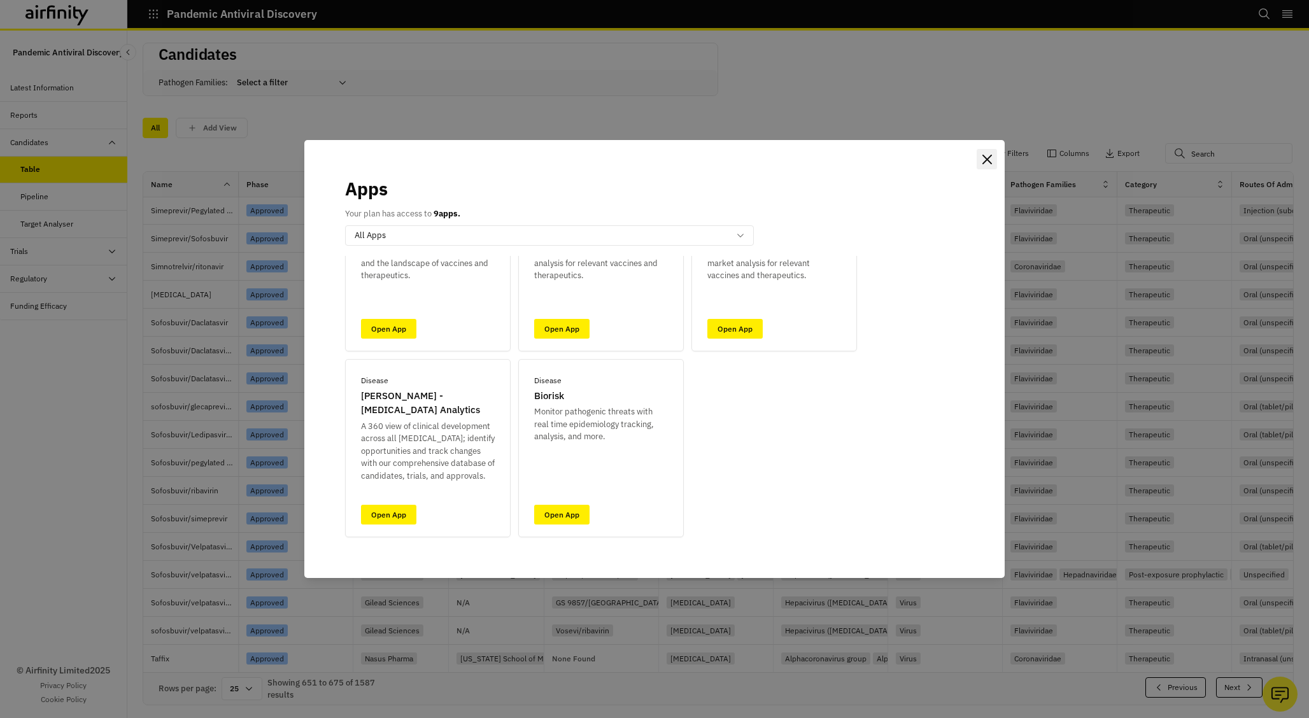
click at [983, 158] on icon "Close" at bounding box center [987, 160] width 10 height 10
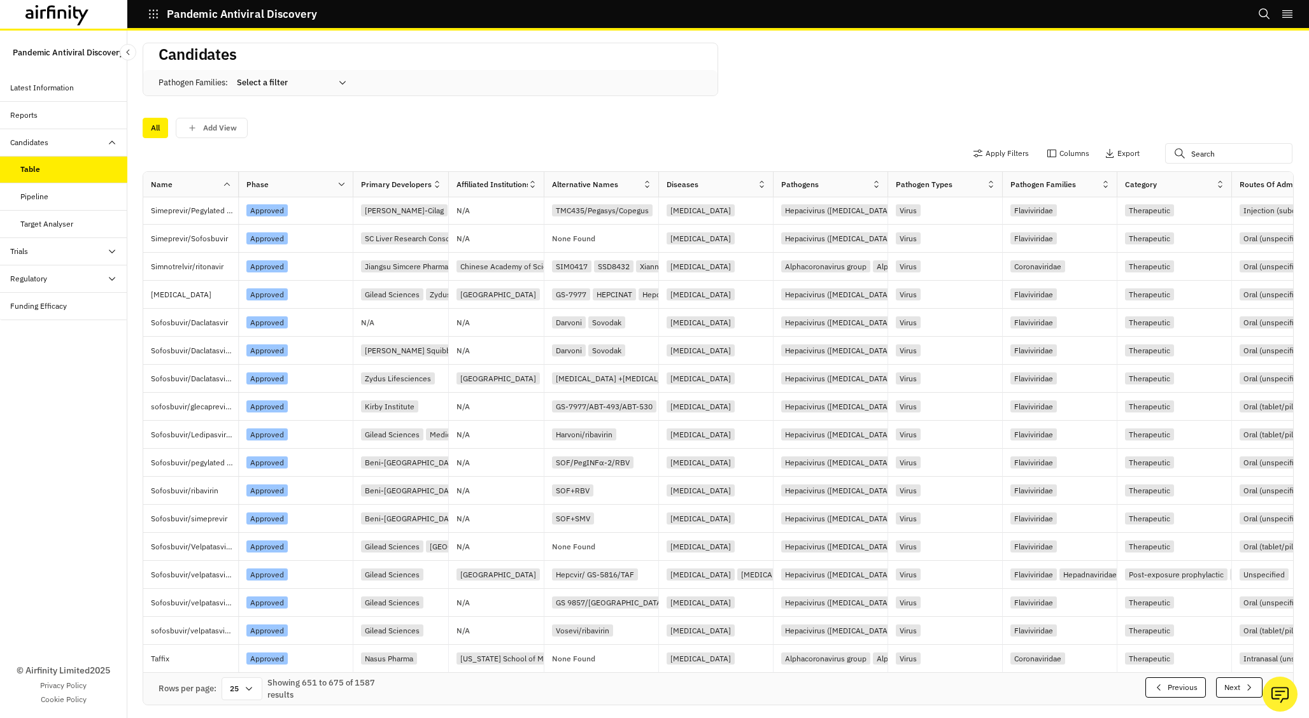
click at [303, 75] on div at bounding box center [284, 82] width 94 height 15
click at [295, 186] on div "Filoviridae" at bounding box center [292, 182] width 107 height 13
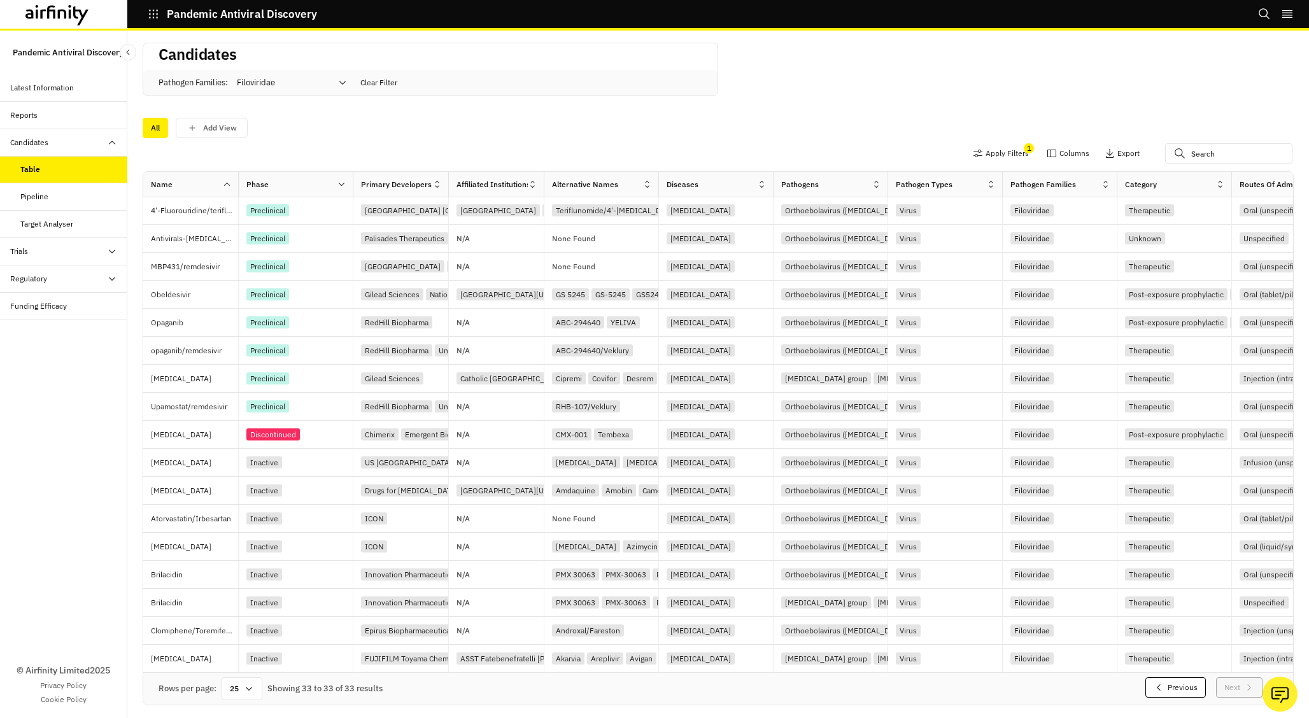
click at [337, 78] on div "Filoviridae" at bounding box center [283, 83] width 110 height 20
click at [392, 81] on button "Clear Filter" at bounding box center [378, 83] width 47 height 14
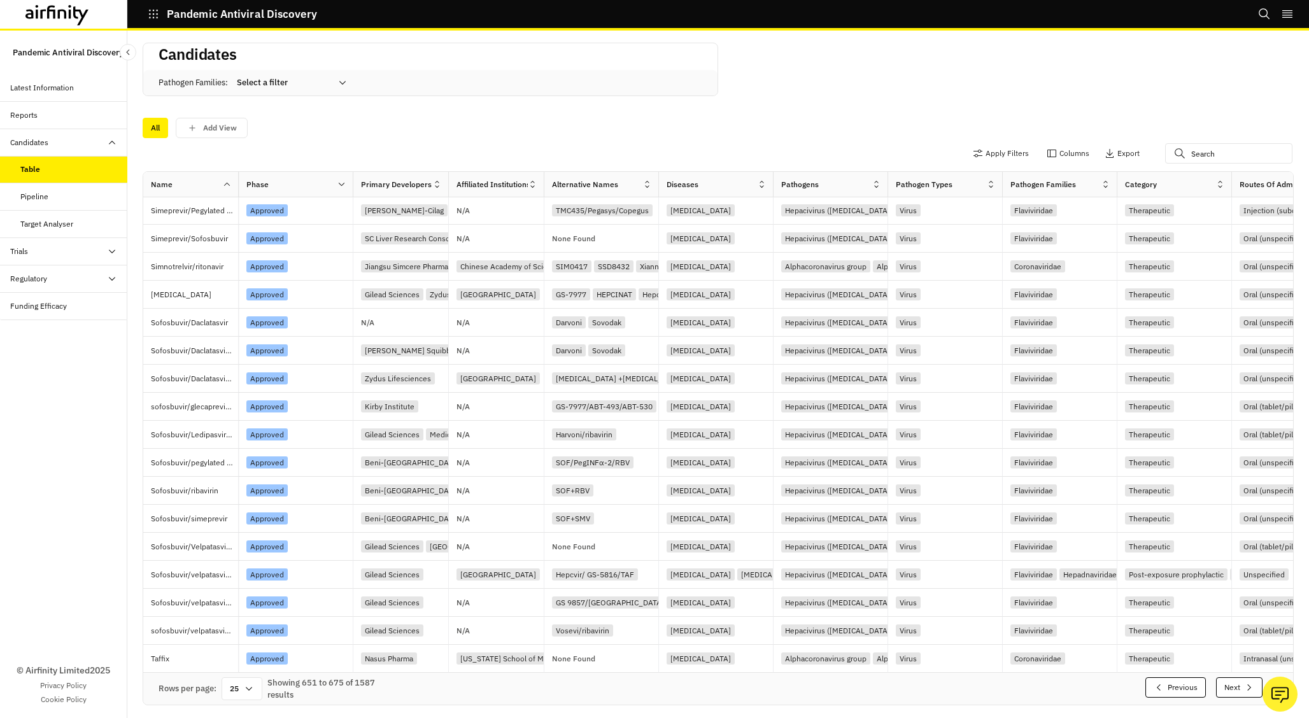
click at [170, 13] on p "Pandemic Antiviral Discovery" at bounding box center [242, 13] width 150 height 11
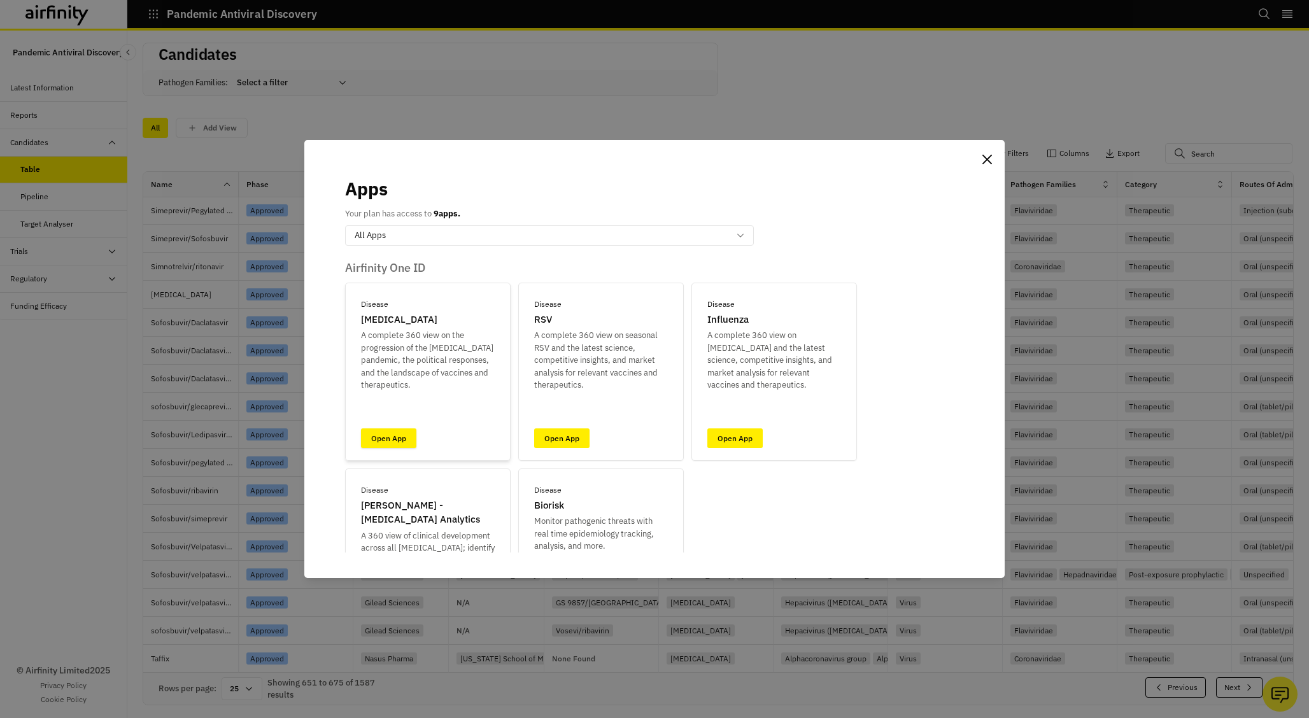
click at [380, 439] on link "Open App" at bounding box center [388, 438] width 55 height 20
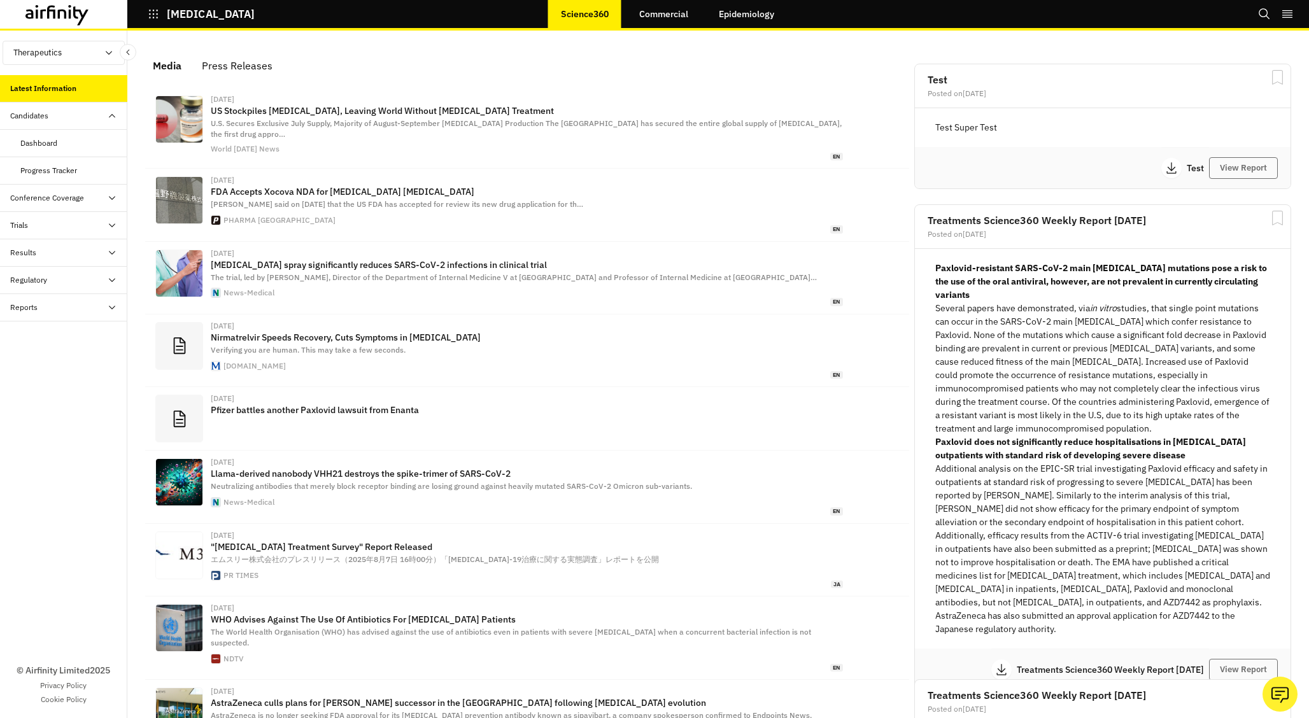
scroll to position [817, 382]
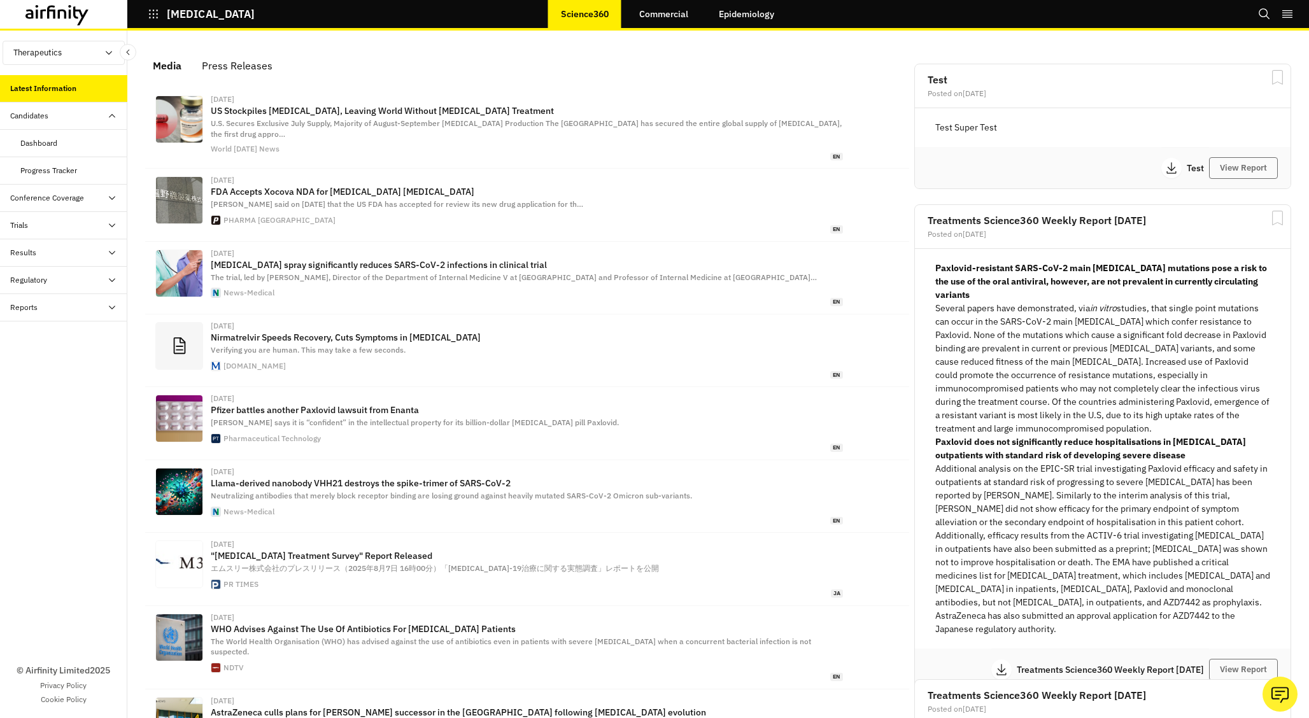
click at [67, 146] on div "Dashboard" at bounding box center [73, 143] width 107 height 11
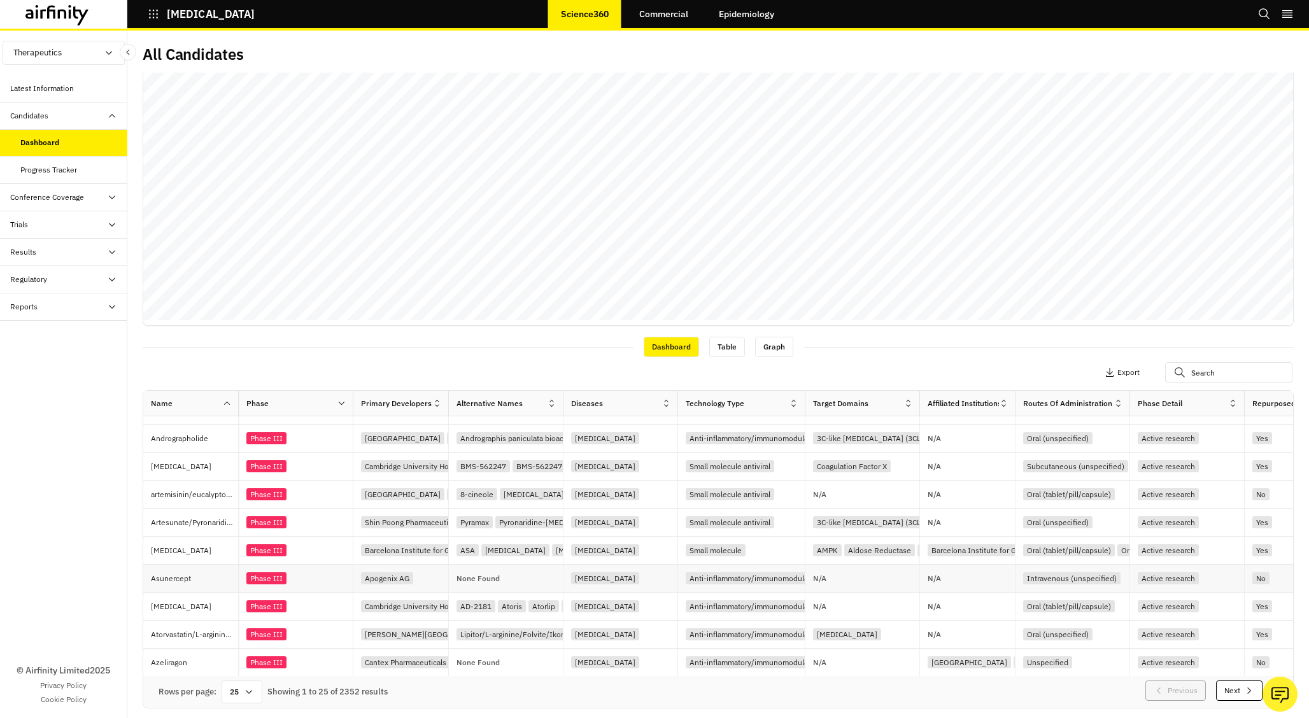
scroll to position [444, 0]
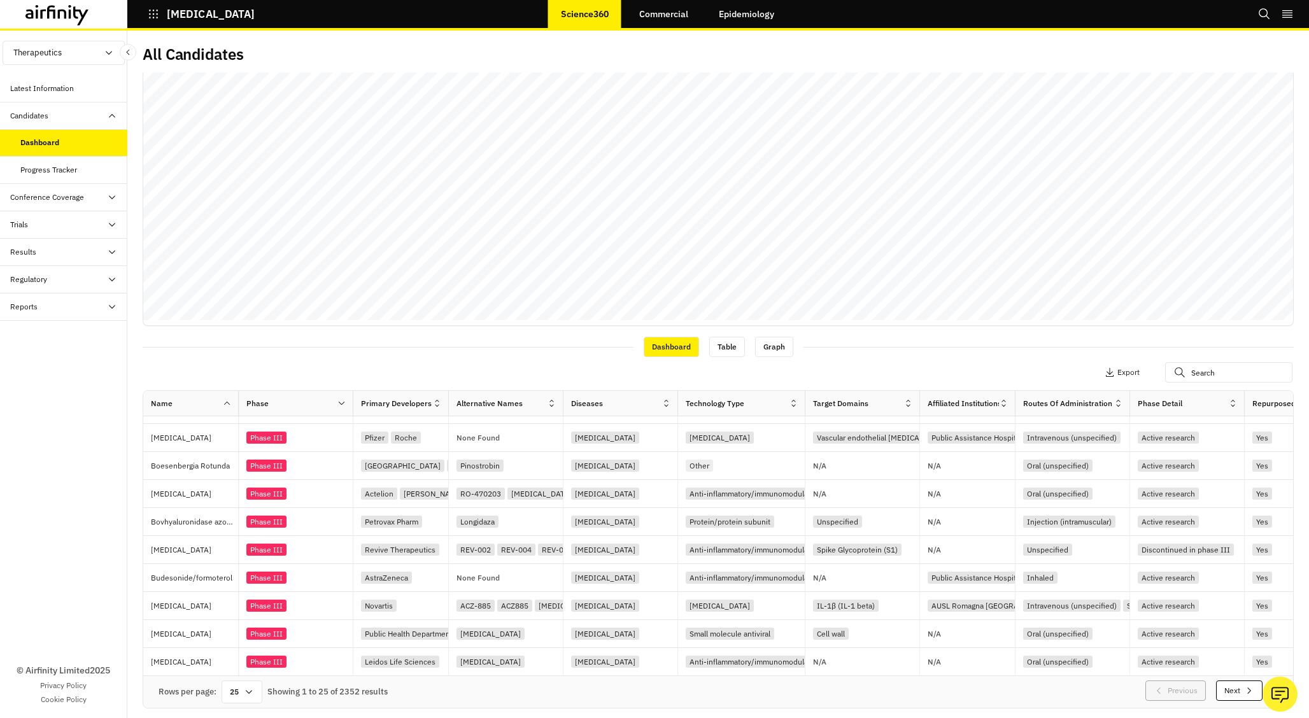
click at [1231, 688] on button "Next" at bounding box center [1239, 691] width 46 height 20
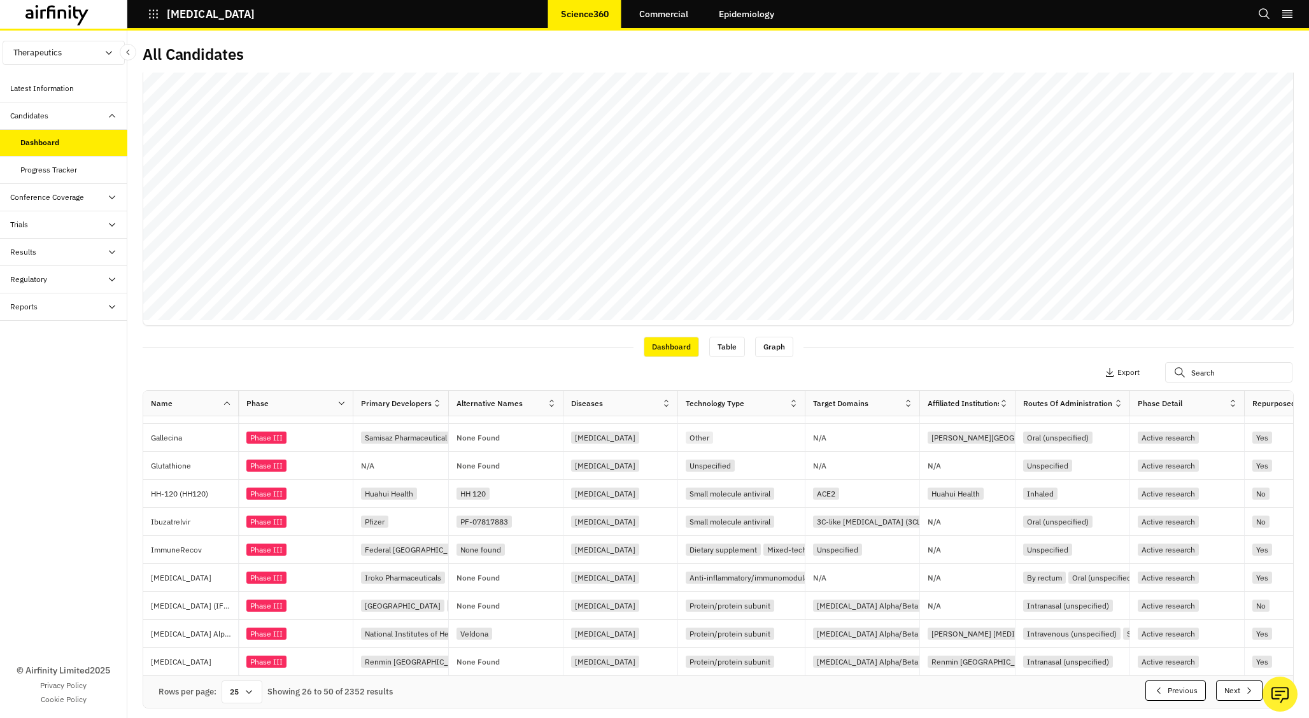
click at [1231, 688] on button "Next" at bounding box center [1239, 691] width 46 height 20
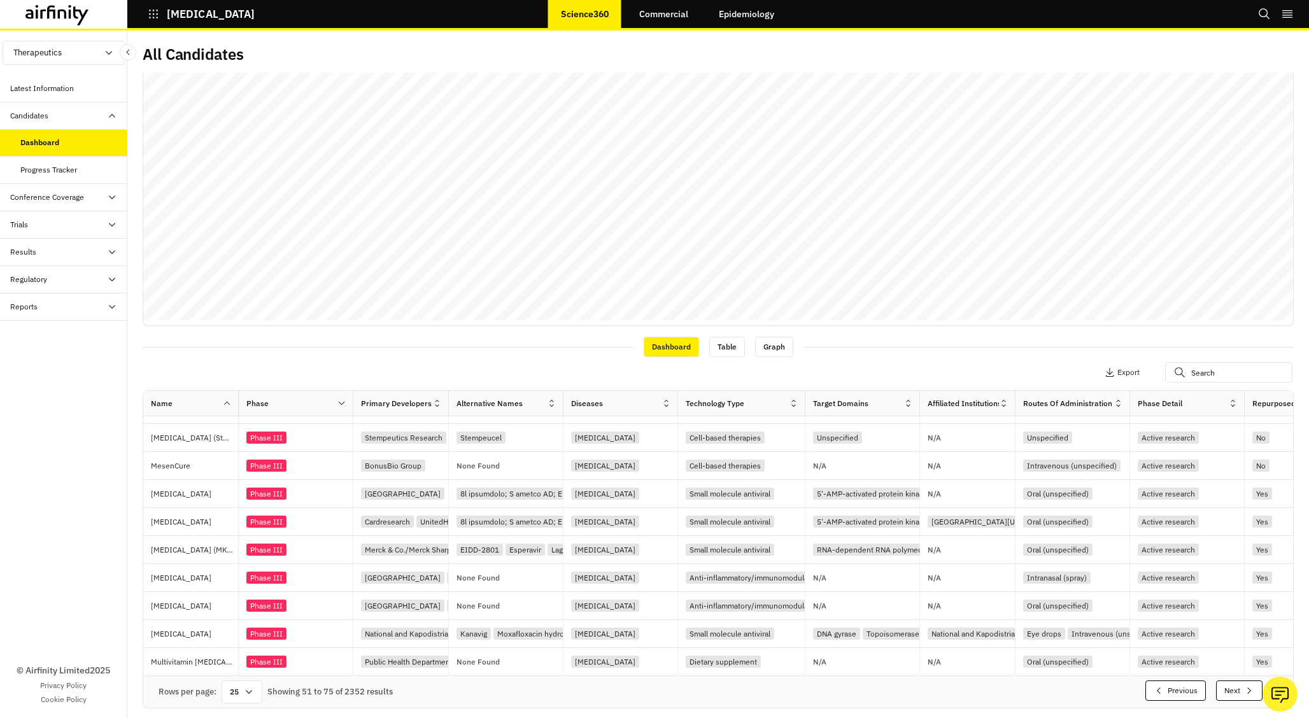
click at [1231, 688] on button "Next" at bounding box center [1239, 691] width 46 height 20
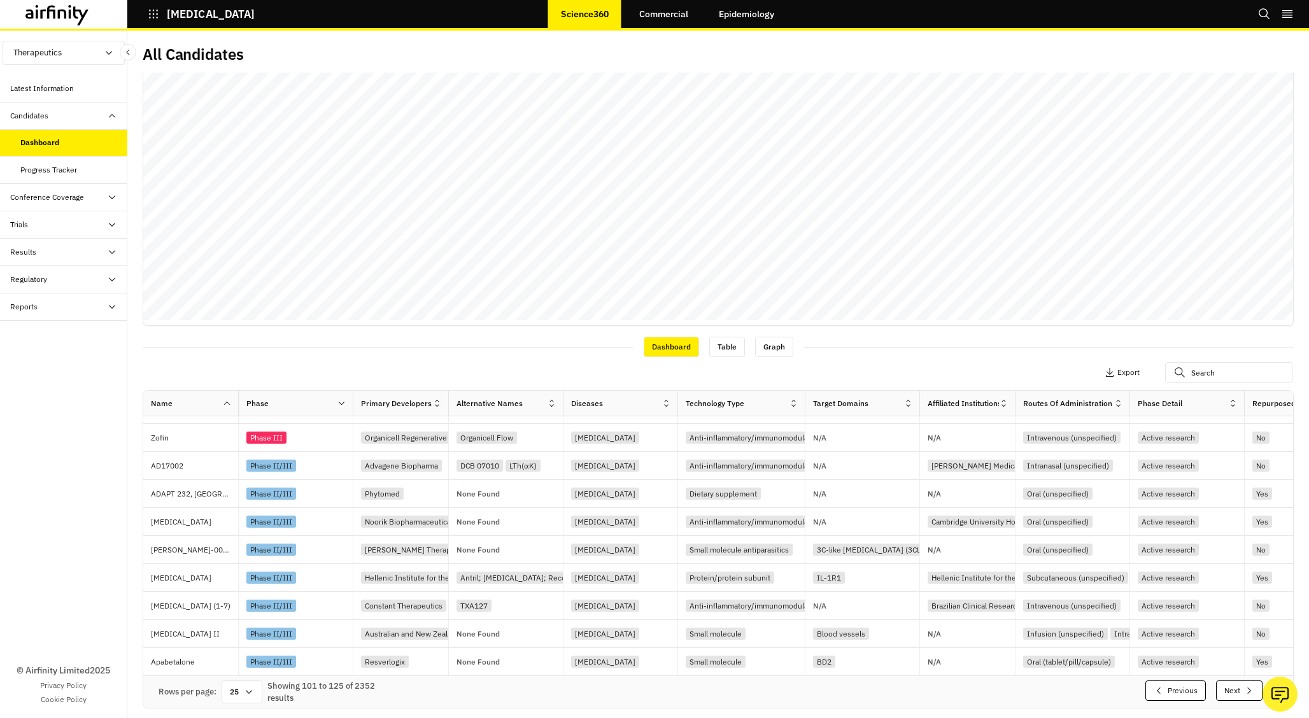
scroll to position [0, 0]
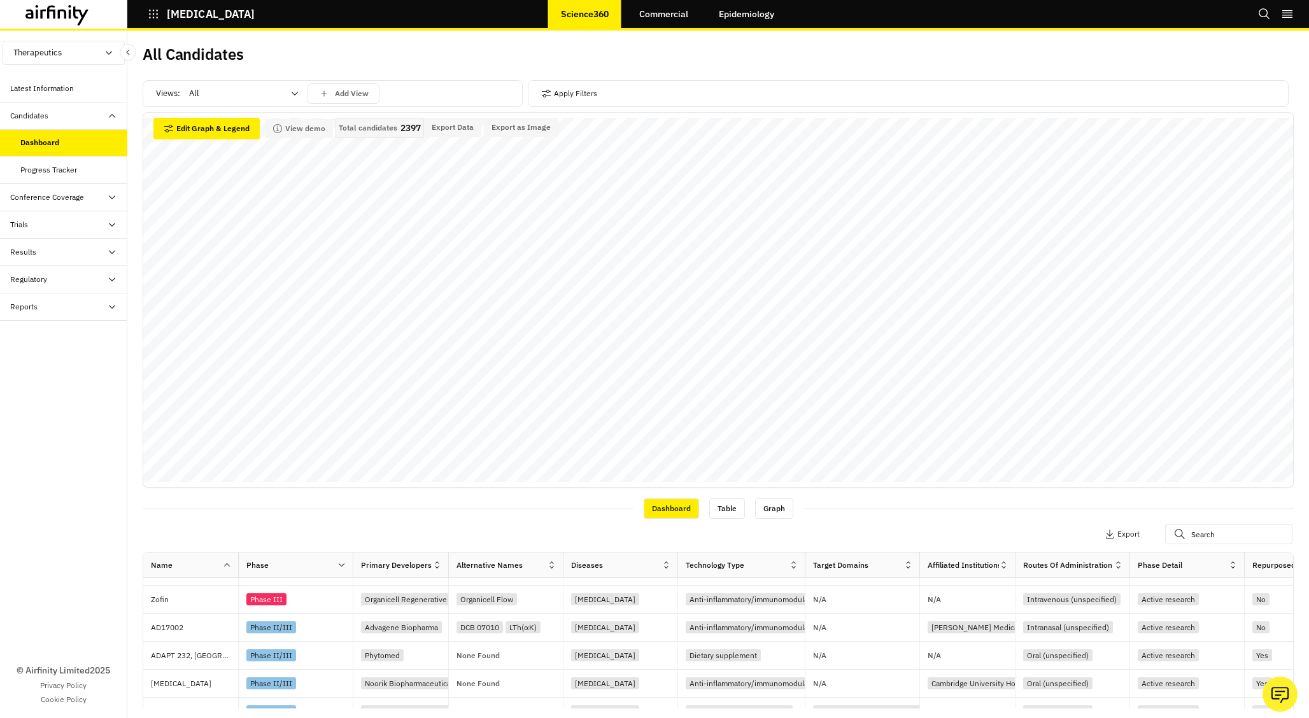
click at [234, 91] on div at bounding box center [236, 93] width 94 height 15
click at [230, 153] on div "Antivirals" at bounding box center [243, 148] width 107 height 13
